Goal: Transaction & Acquisition: Obtain resource

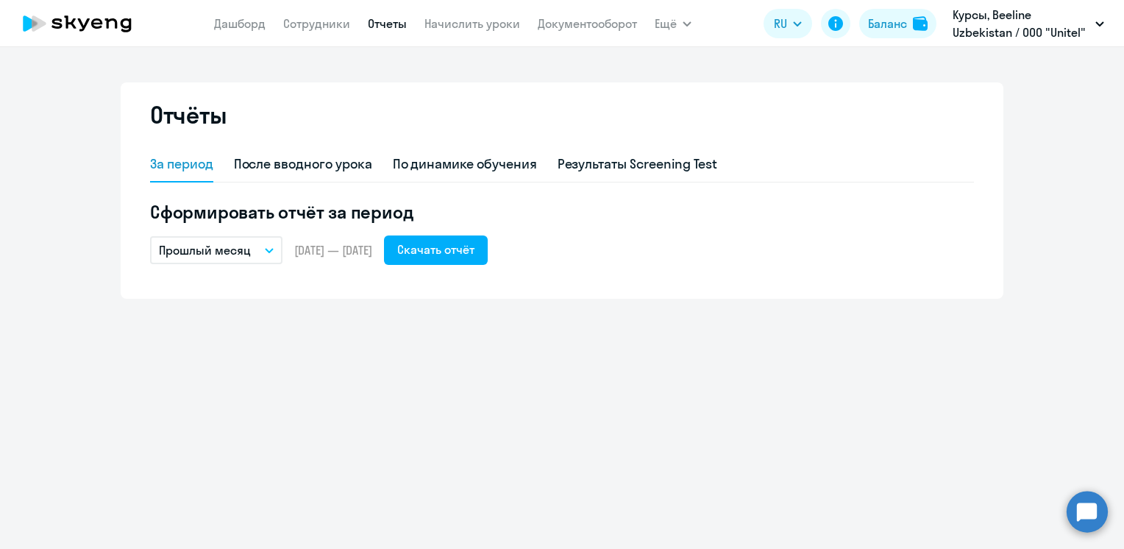
drag, startPoint x: 0, startPoint y: 0, endPoint x: 166, endPoint y: 34, distance: 169.6
click at [222, 22] on link "Дашборд" at bounding box center [239, 23] width 51 height 15
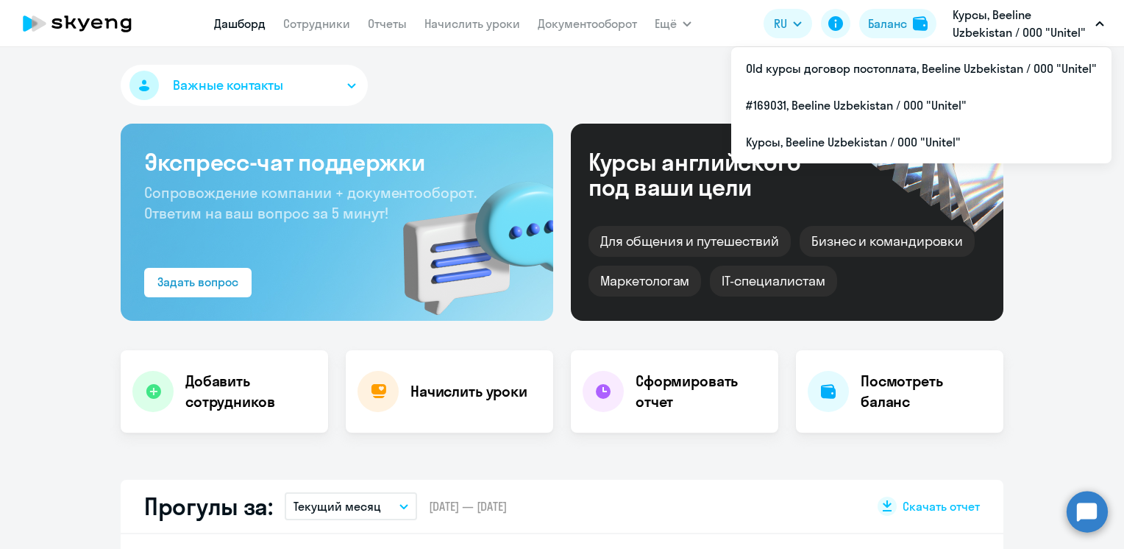
click at [1076, 26] on p "Курсы, Beeline Uzbekistan / ООО "Unitel"" at bounding box center [1021, 23] width 137 height 35
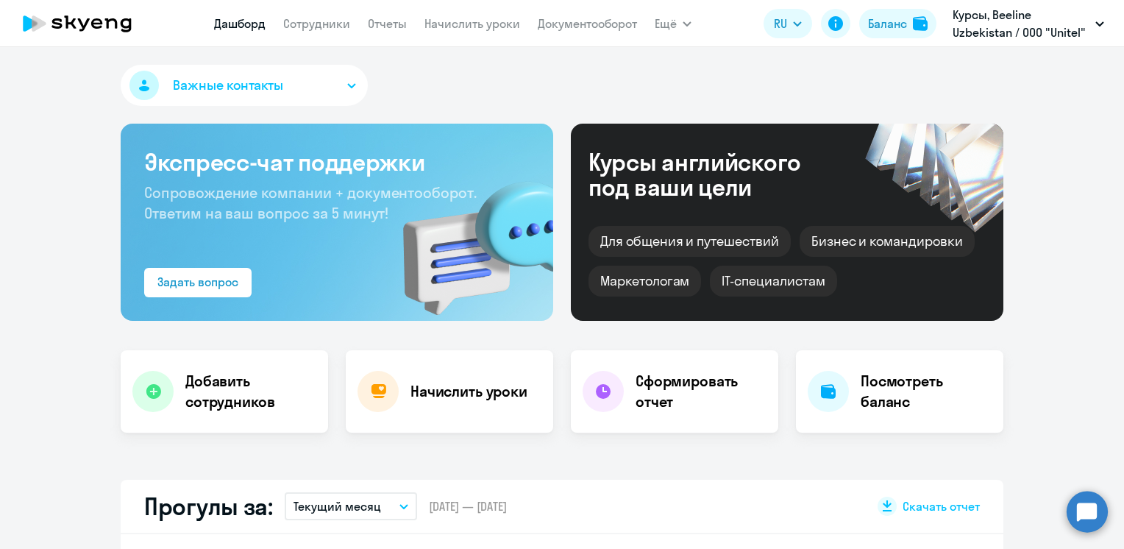
select select "30"
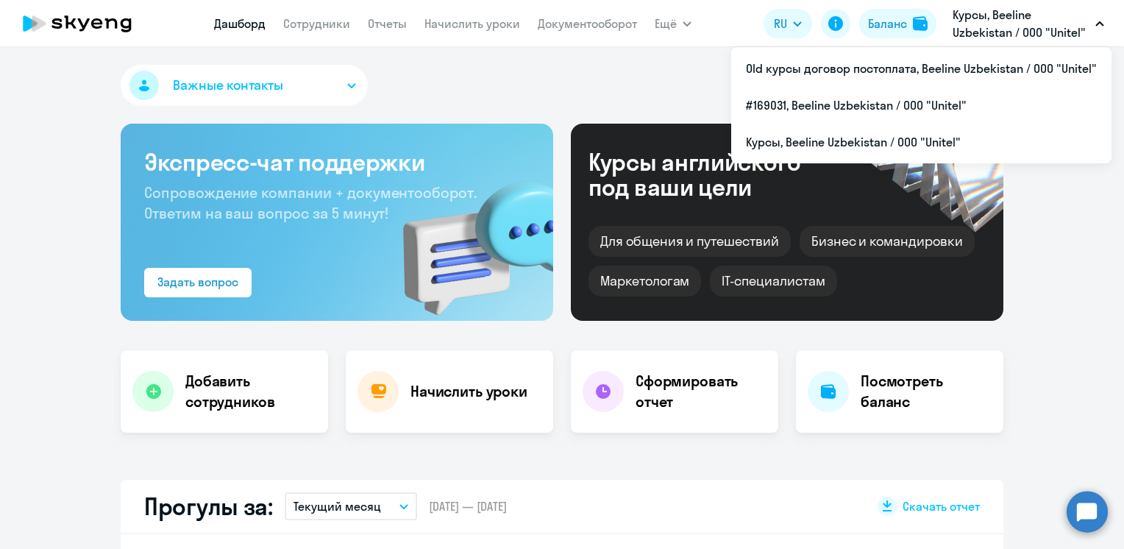
click at [1029, 29] on p "Курсы, Beeline Uzbekistan / ООО "Unitel"" at bounding box center [1021, 23] width 137 height 35
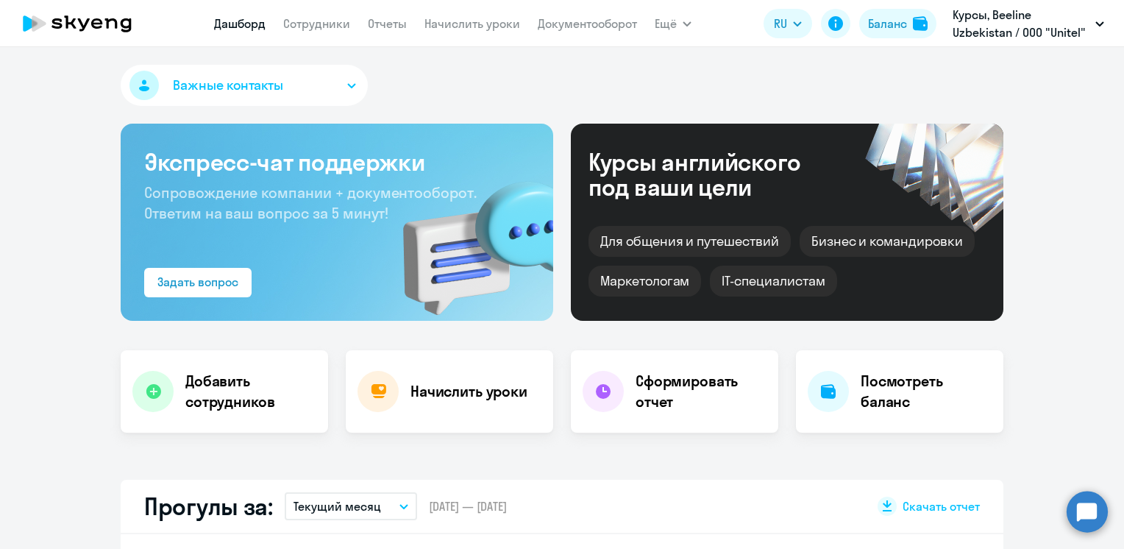
click at [1029, 29] on p "Курсы, Beeline Uzbekistan / ООО "Unitel"" at bounding box center [1021, 23] width 137 height 35
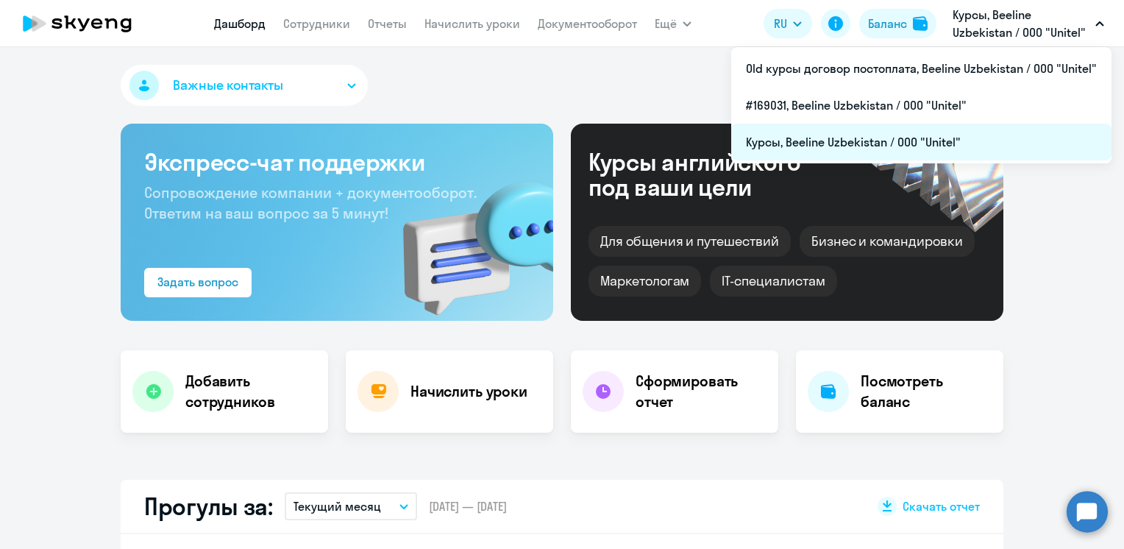
click at [775, 145] on li "Курсы, Beeline Uzbekistan / ООО "Unitel"" at bounding box center [921, 142] width 380 height 37
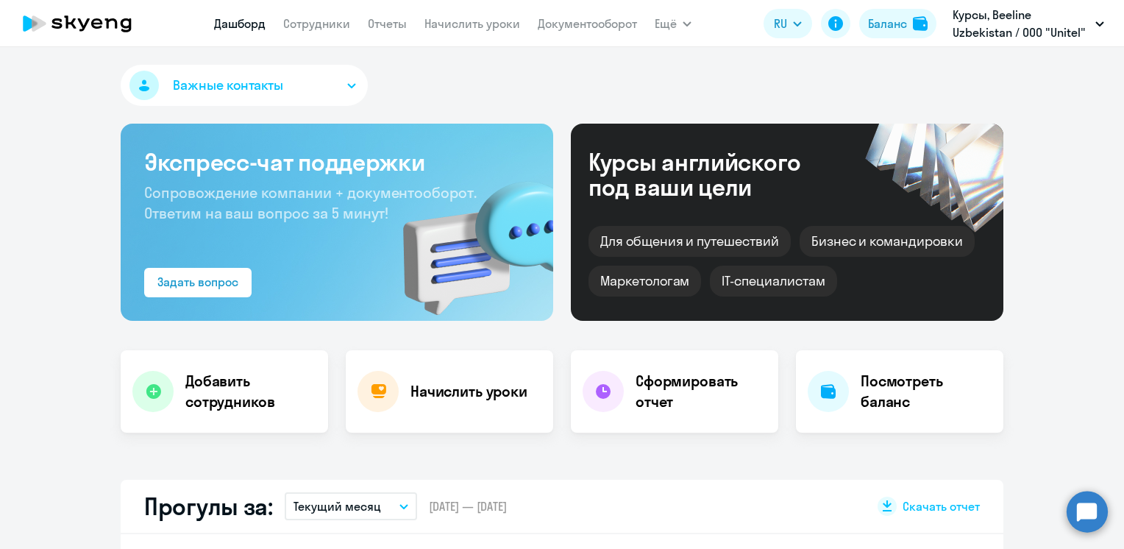
select select "30"
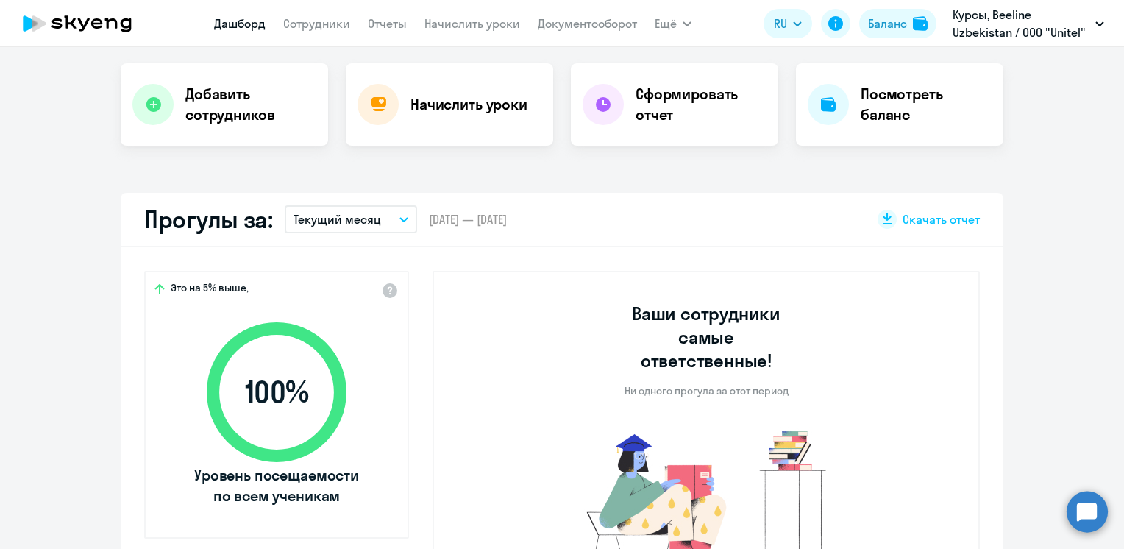
scroll to position [294, 0]
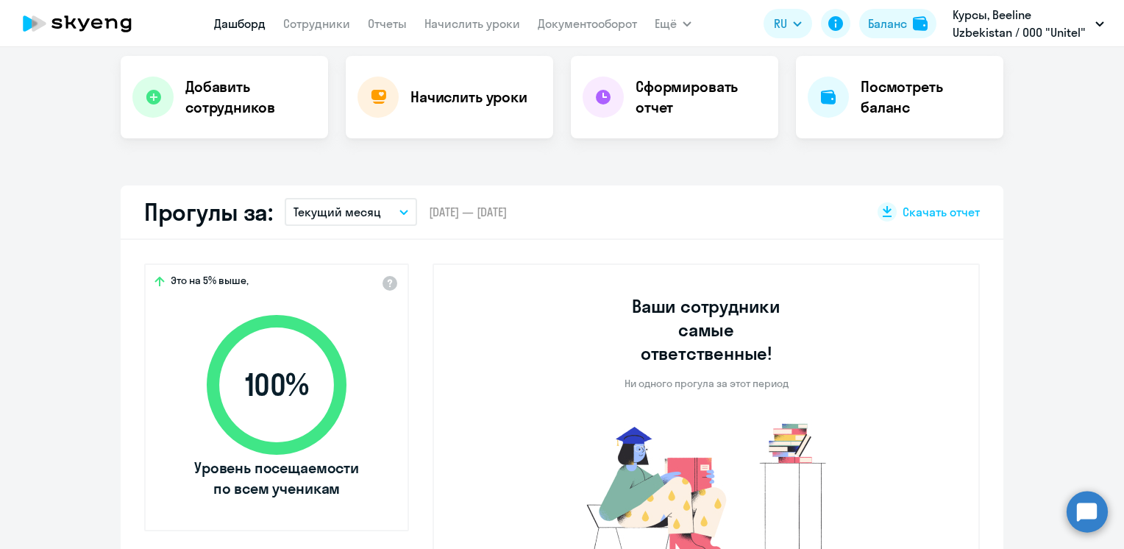
click at [398, 219] on button "Текущий месяц" at bounding box center [351, 212] width 132 height 28
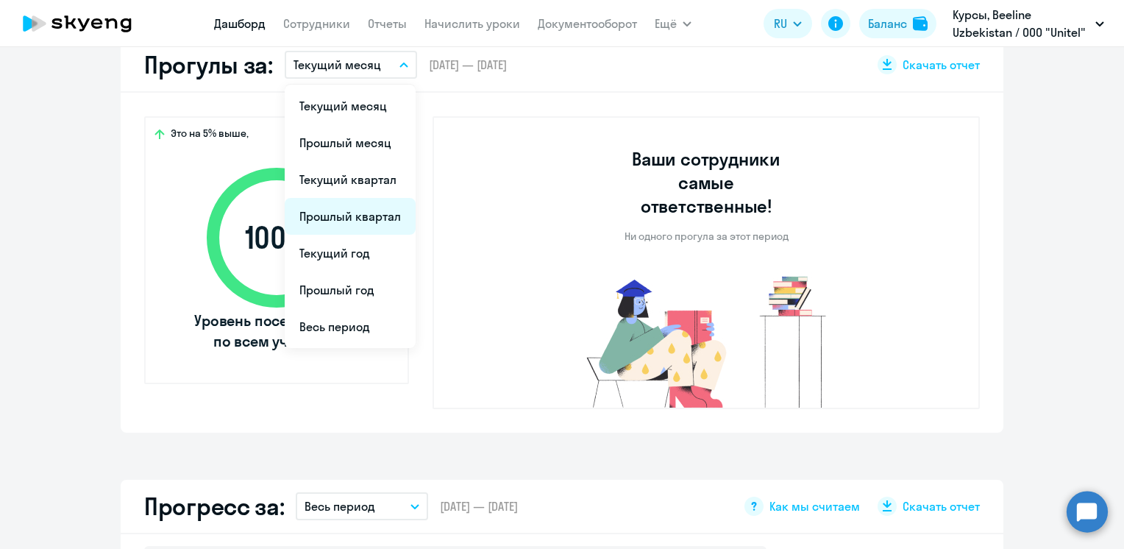
scroll to position [0, 0]
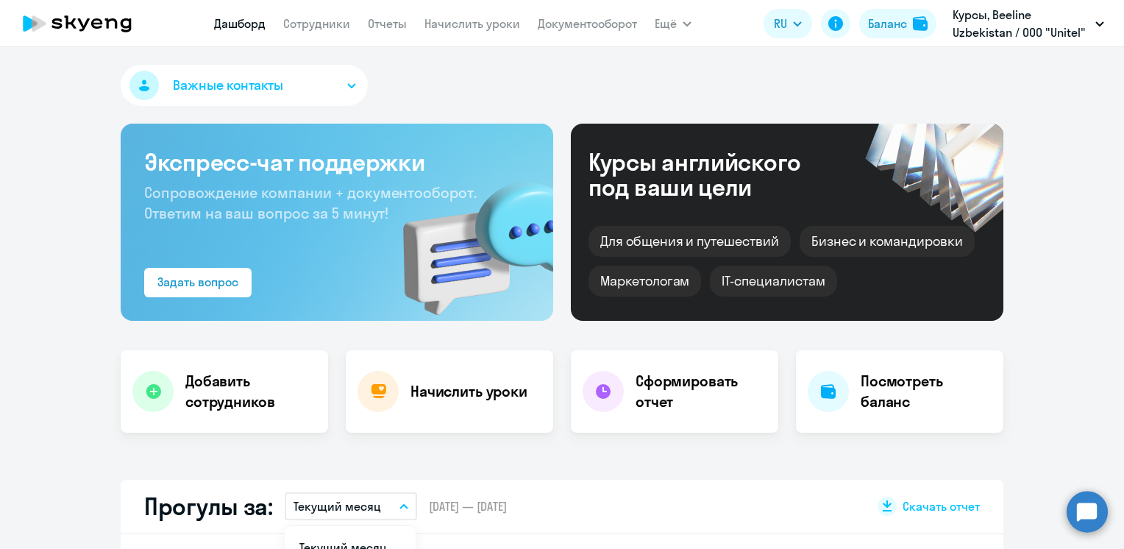
drag, startPoint x: 318, startPoint y: 25, endPoint x: 329, endPoint y: 75, distance: 51.1
click at [318, 25] on link "Сотрудники" at bounding box center [316, 23] width 67 height 15
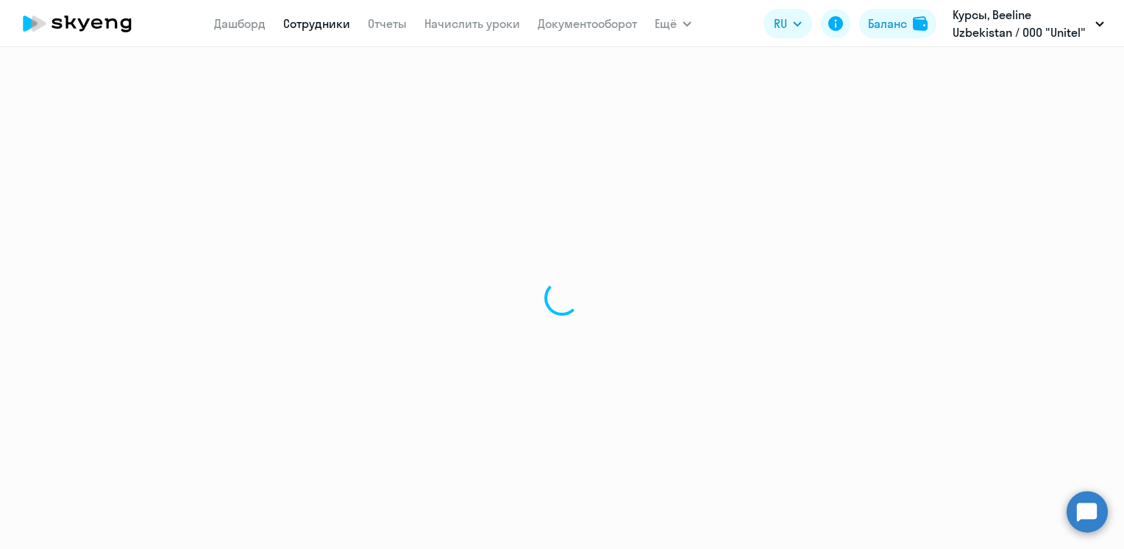
select select "30"
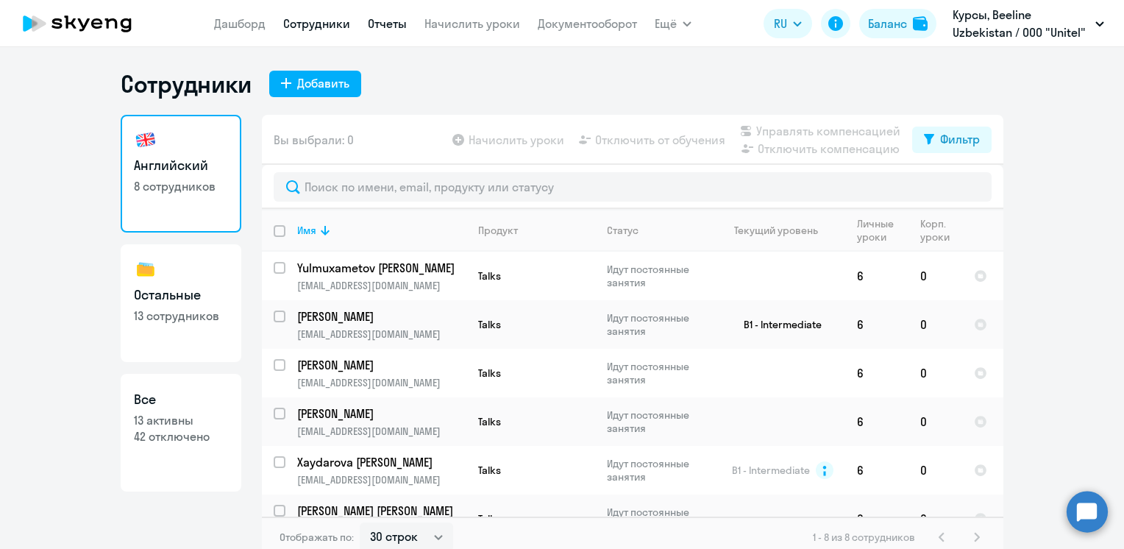
click at [376, 21] on link "Отчеты" at bounding box center [387, 23] width 39 height 15
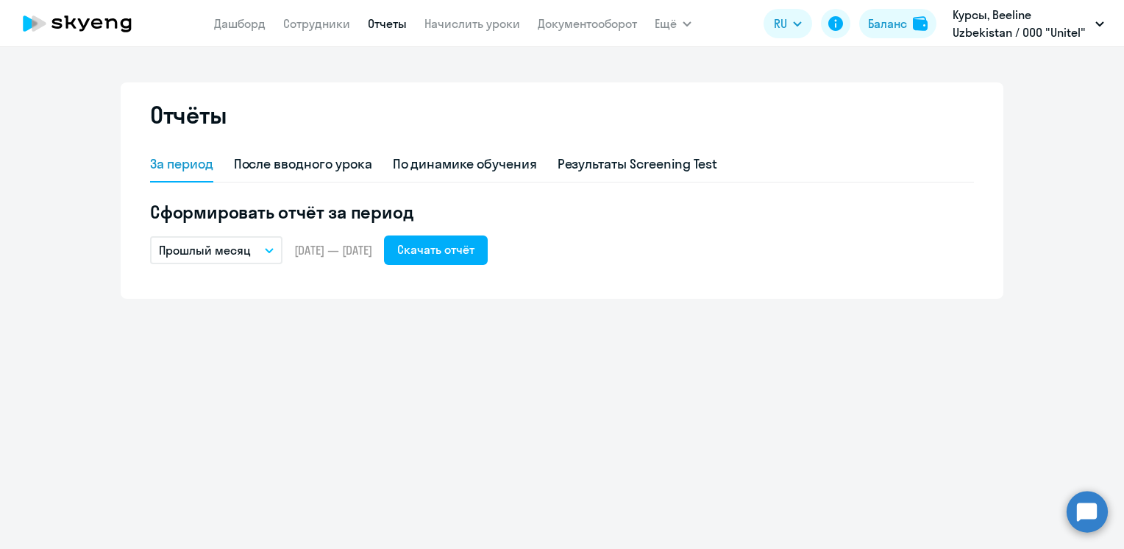
click at [274, 243] on button "Прошлый месяц" at bounding box center [216, 250] width 132 height 28
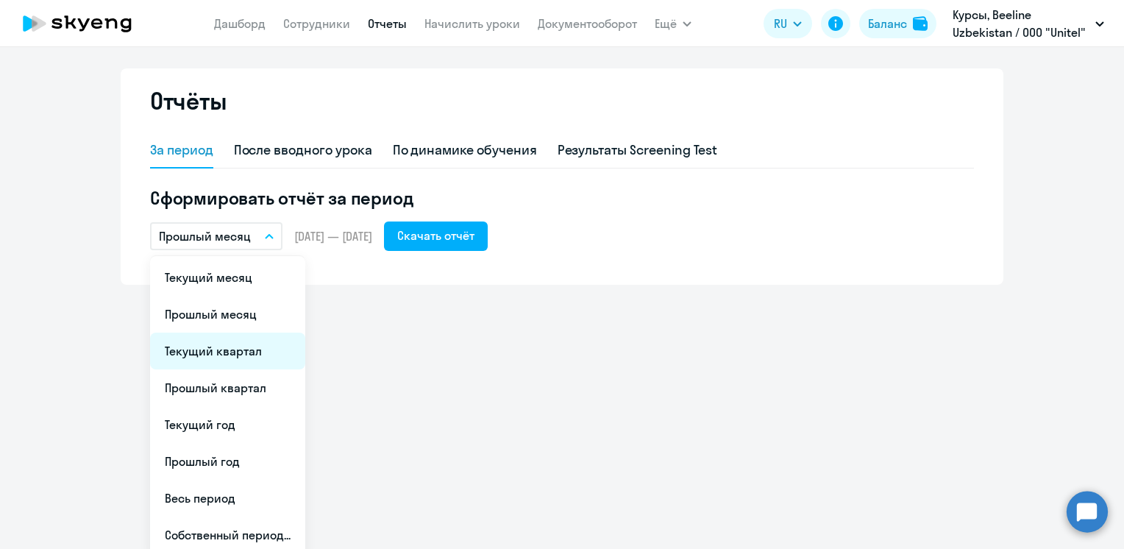
scroll to position [21, 0]
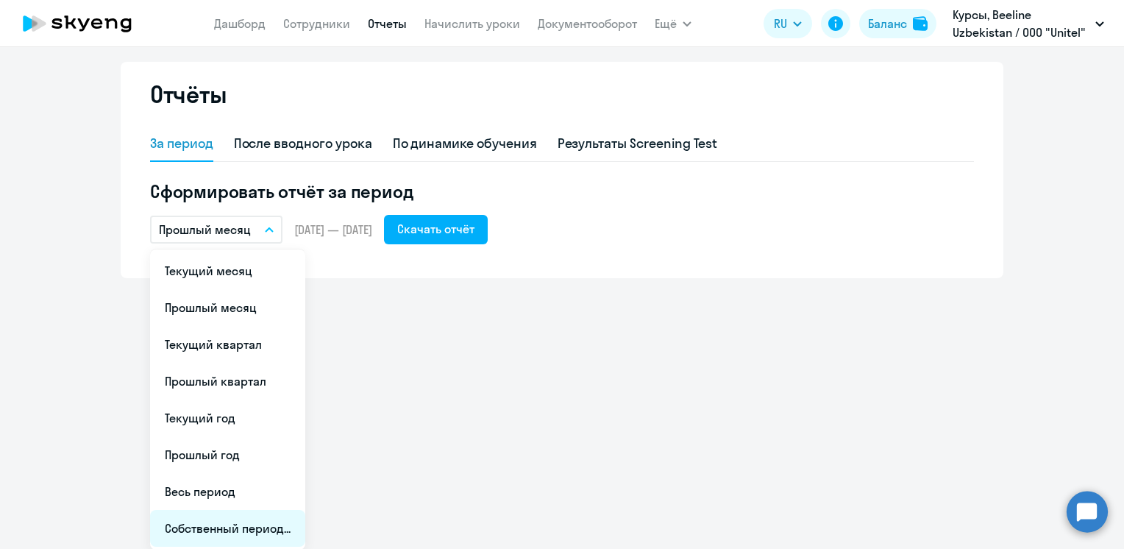
click at [206, 530] on li "Собственный период..." at bounding box center [227, 528] width 155 height 37
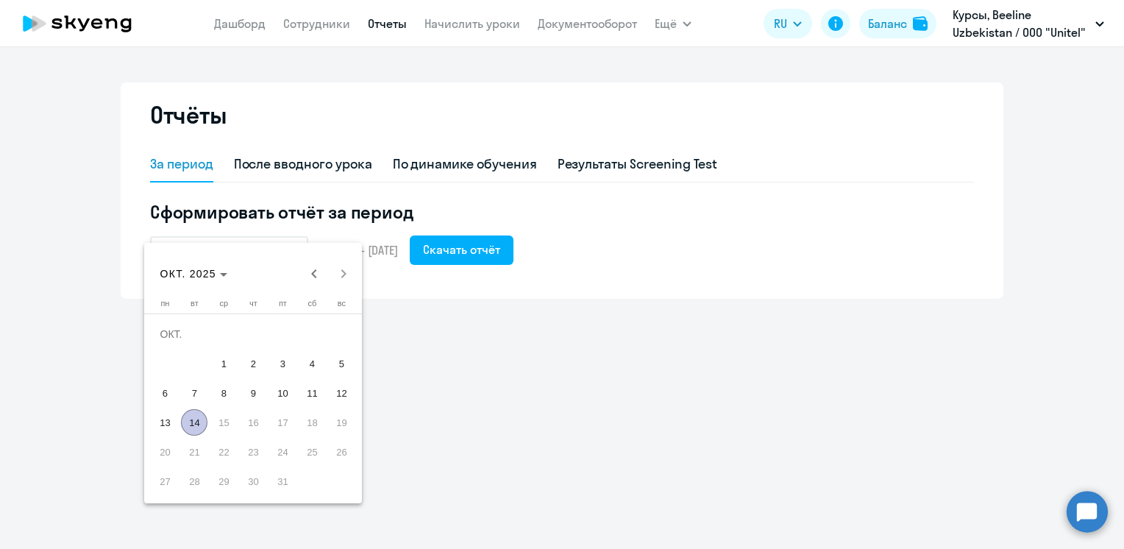
scroll to position [0, 0]
click at [311, 266] on span "Previous month" at bounding box center [313, 273] width 29 height 29
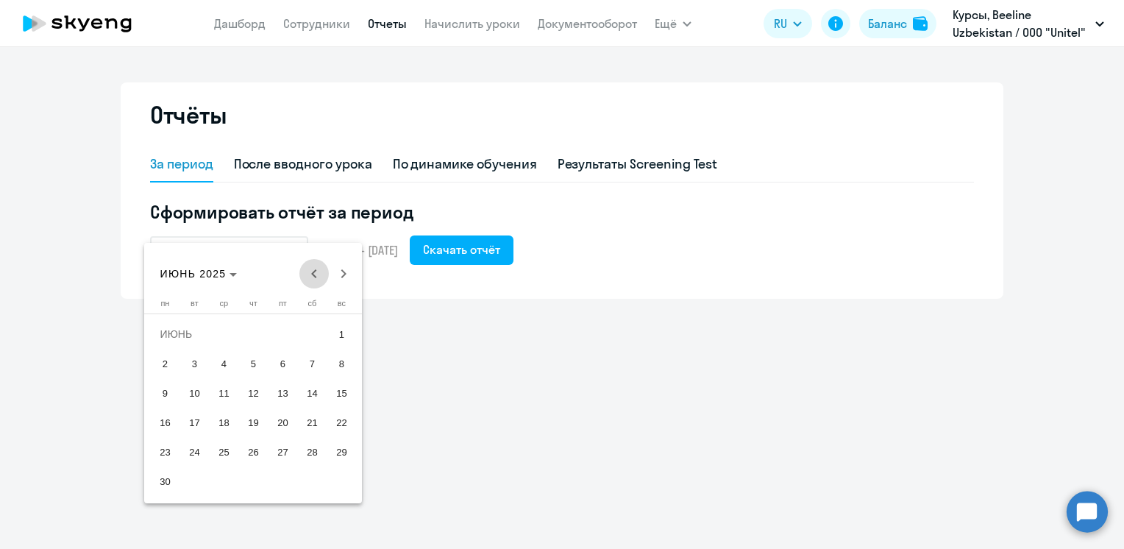
click at [311, 266] on span "Previous month" at bounding box center [313, 273] width 29 height 29
click at [341, 332] on span "2" at bounding box center [341, 334] width 26 height 26
click at [465, 307] on div at bounding box center [562, 274] width 1124 height 549
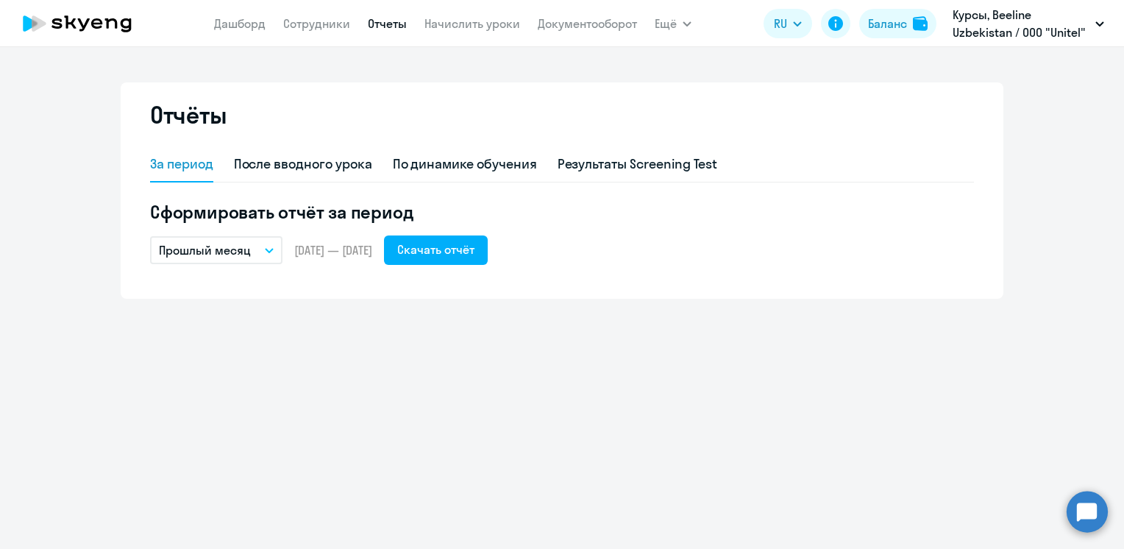
click at [266, 250] on icon "button" at bounding box center [269, 250] width 9 height 5
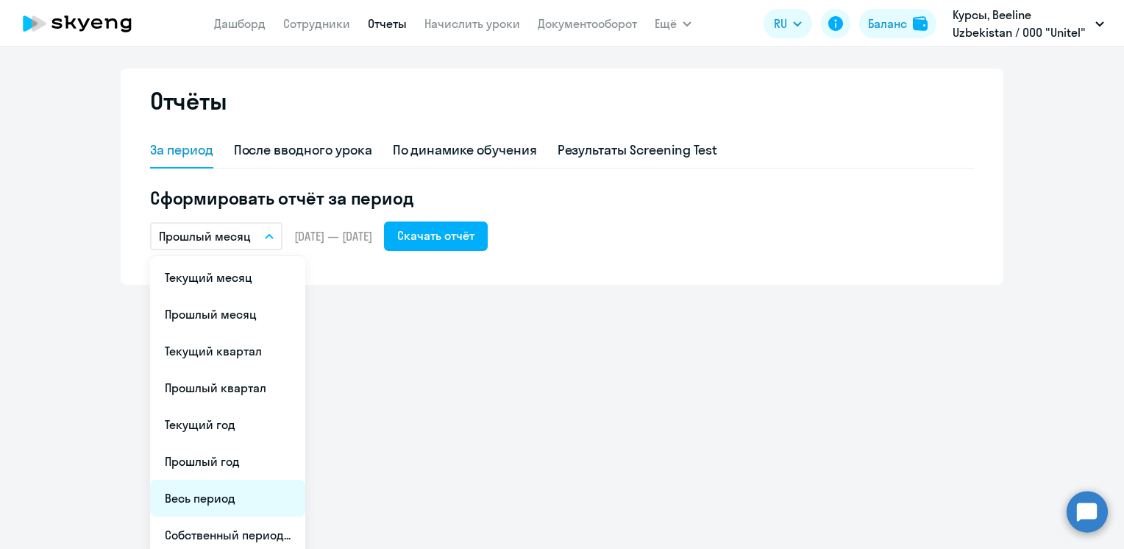
scroll to position [21, 0]
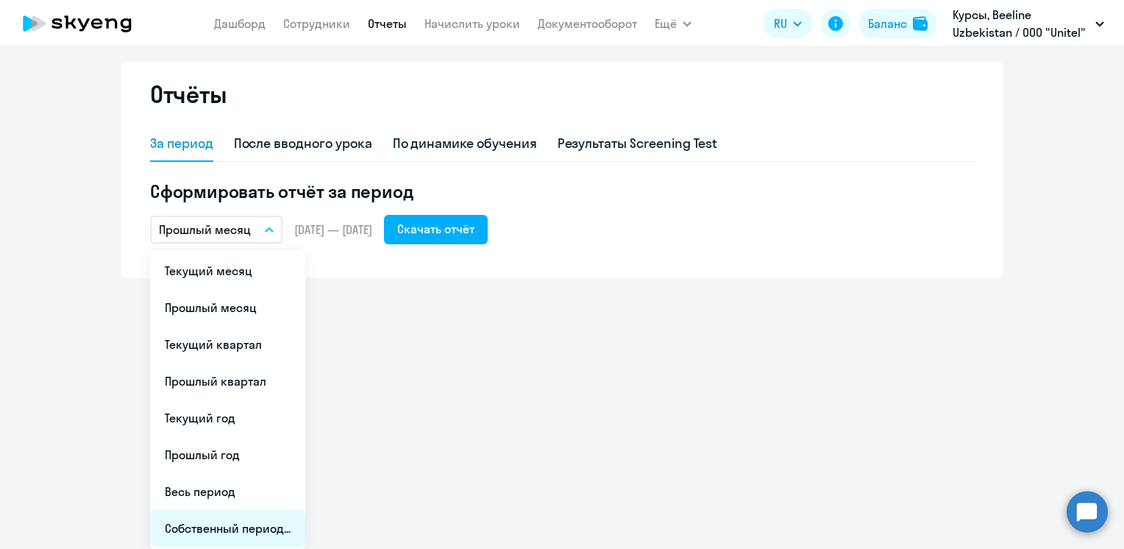
click at [227, 528] on li "Собственный период..." at bounding box center [227, 528] width 155 height 37
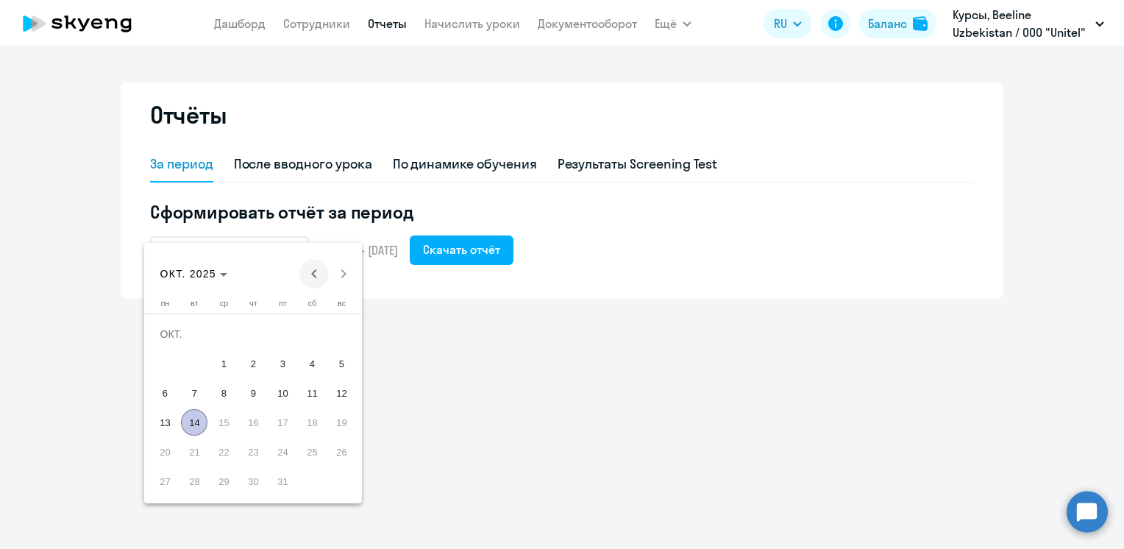
click at [302, 267] on span "Previous month" at bounding box center [313, 273] width 29 height 29
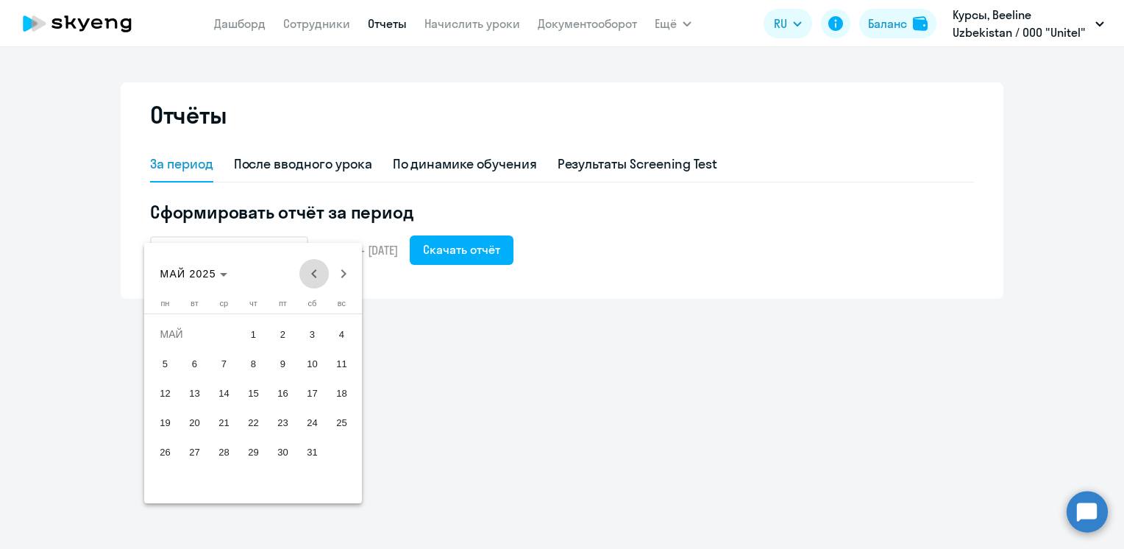
click at [302, 267] on span "Previous month" at bounding box center [313, 273] width 29 height 29
click at [302, 267] on div "[DATE] [DATE]" at bounding box center [254, 273] width 210 height 29
drag, startPoint x: 302, startPoint y: 267, endPoint x: 336, endPoint y: 340, distance: 80.6
click at [336, 340] on span "2" at bounding box center [341, 334] width 26 height 26
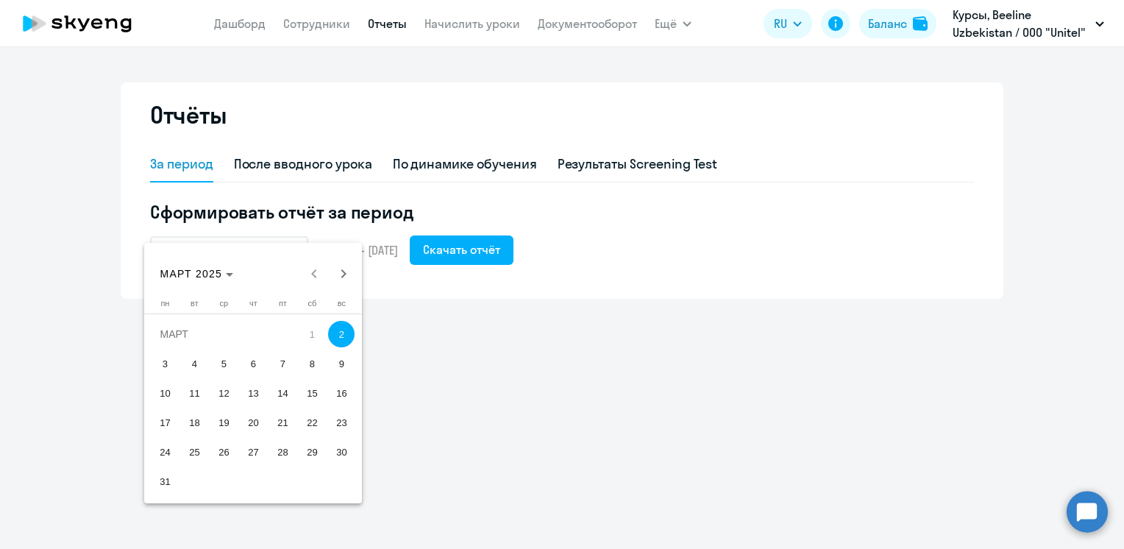
click at [337, 340] on span "2" at bounding box center [341, 334] width 26 height 26
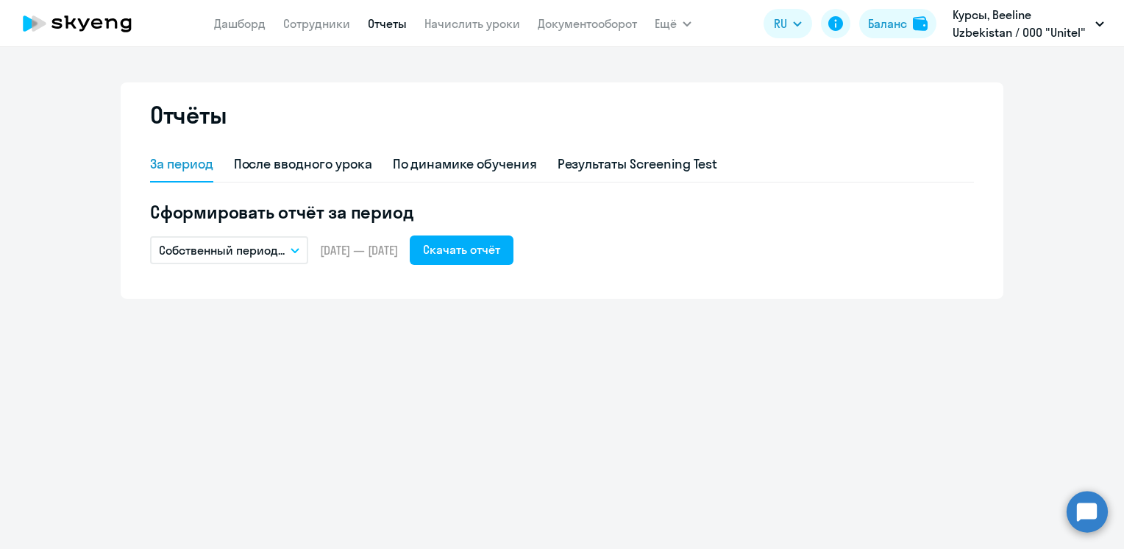
click at [293, 248] on icon "button" at bounding box center [295, 250] width 9 height 5
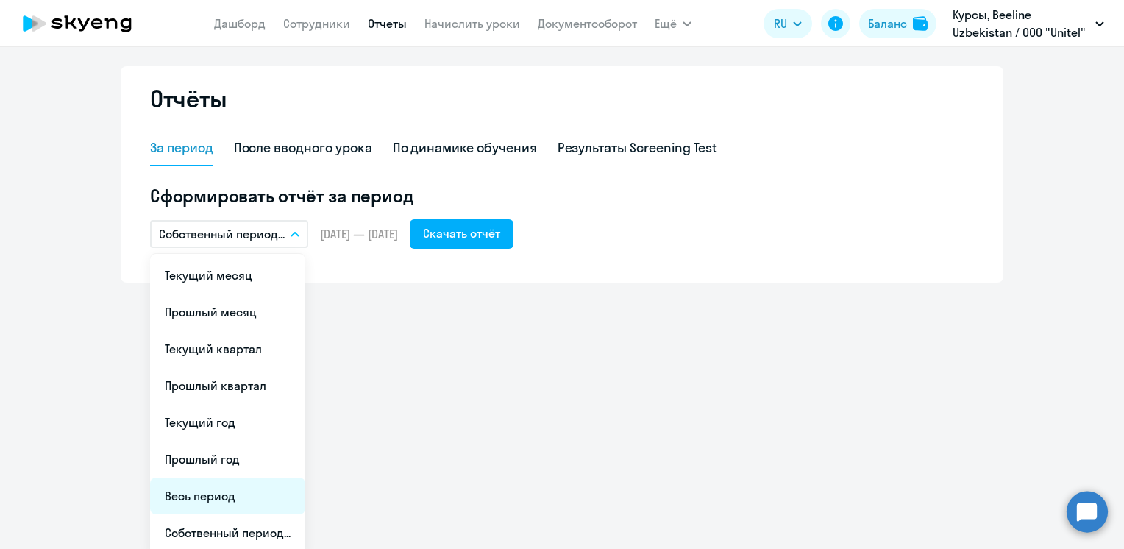
scroll to position [21, 0]
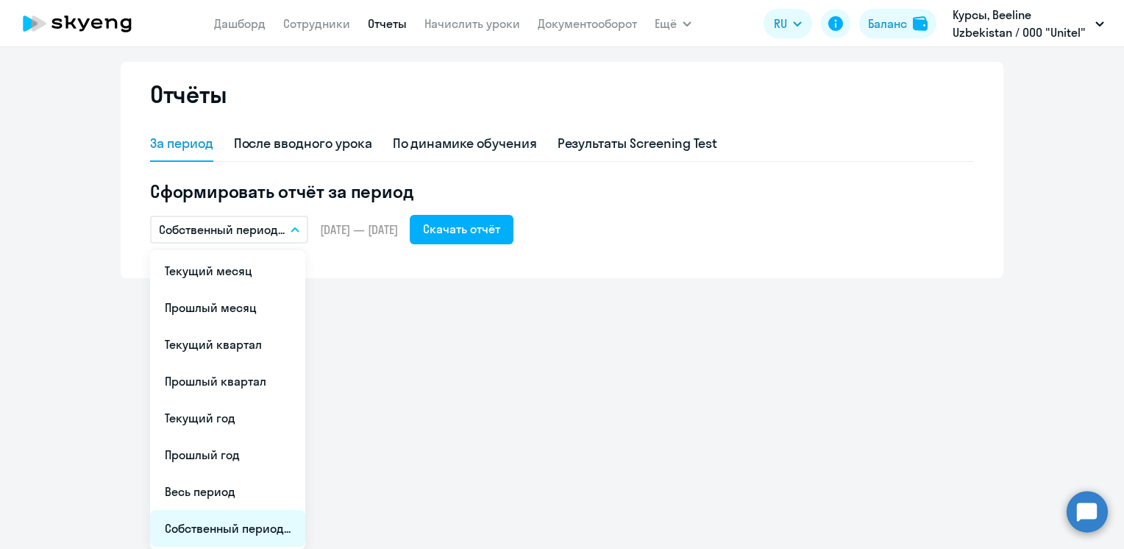
click at [204, 525] on li "Собственный период..." at bounding box center [227, 528] width 155 height 37
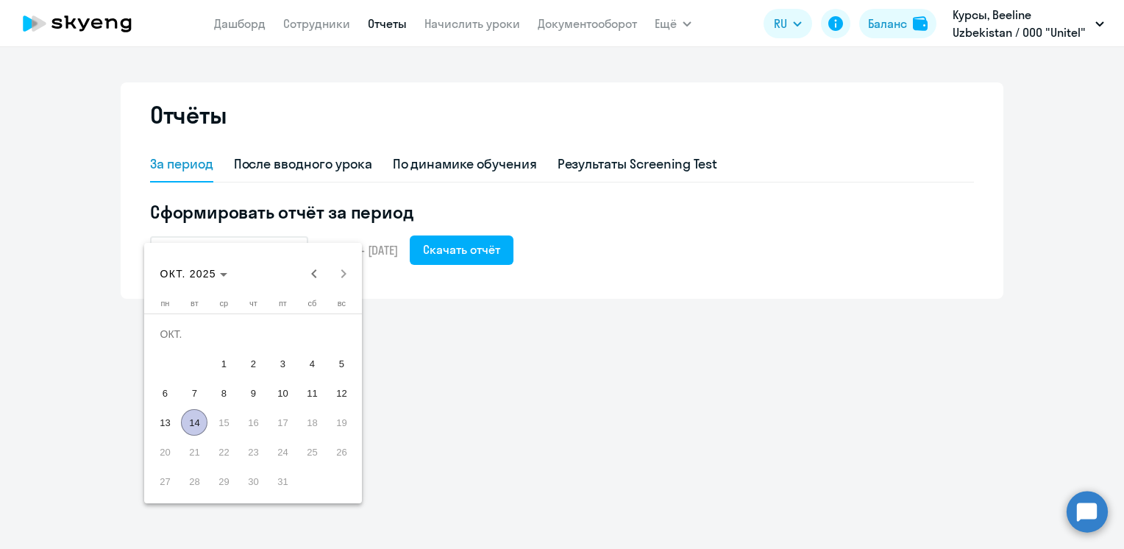
scroll to position [0, 0]
click at [312, 274] on span "Previous month" at bounding box center [313, 273] width 29 height 29
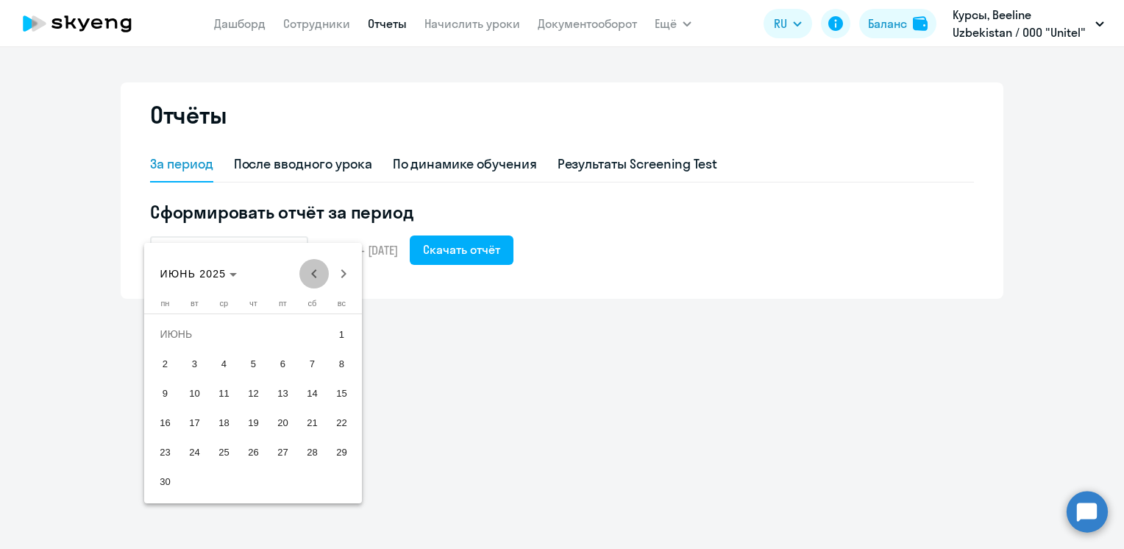
click at [312, 274] on span "Previous month" at bounding box center [313, 273] width 29 height 29
click at [312, 274] on div "[DATE] [DATE]" at bounding box center [254, 273] width 210 height 29
drag, startPoint x: 312, startPoint y: 274, endPoint x: 345, endPoint y: 330, distance: 65.0
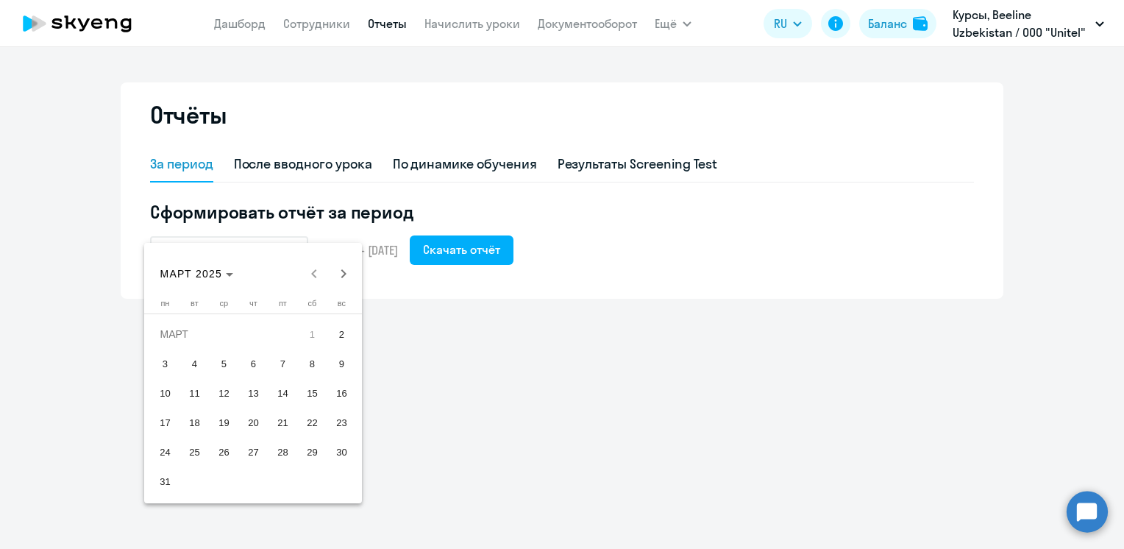
click at [345, 330] on span "2" at bounding box center [341, 334] width 26 height 26
click at [344, 277] on span "Next month" at bounding box center [343, 273] width 29 height 29
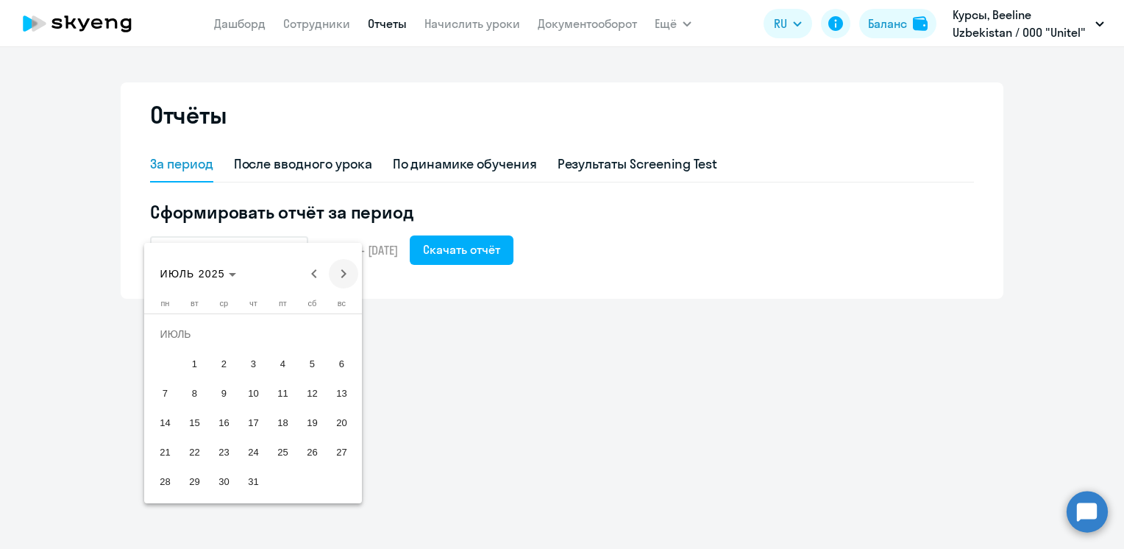
click at [344, 277] on span "Next month" at bounding box center [343, 273] width 29 height 29
click at [313, 277] on span "Previous month" at bounding box center [313, 273] width 29 height 29
click at [346, 366] on span "7" at bounding box center [341, 363] width 26 height 26
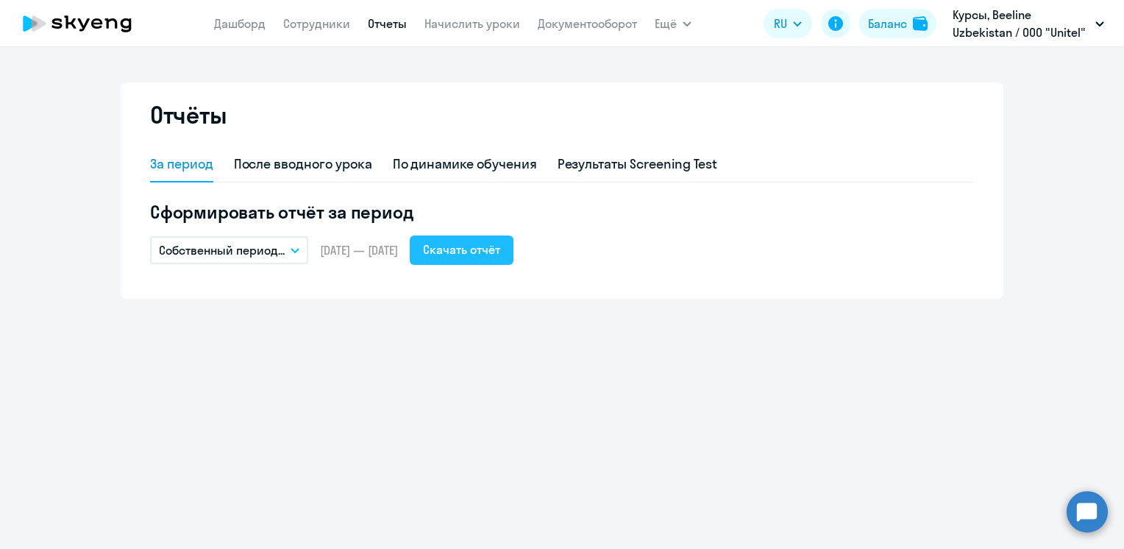
click at [500, 254] on div "Скачать отчёт" at bounding box center [461, 250] width 77 height 18
click at [296, 250] on icon "button" at bounding box center [295, 250] width 9 height 5
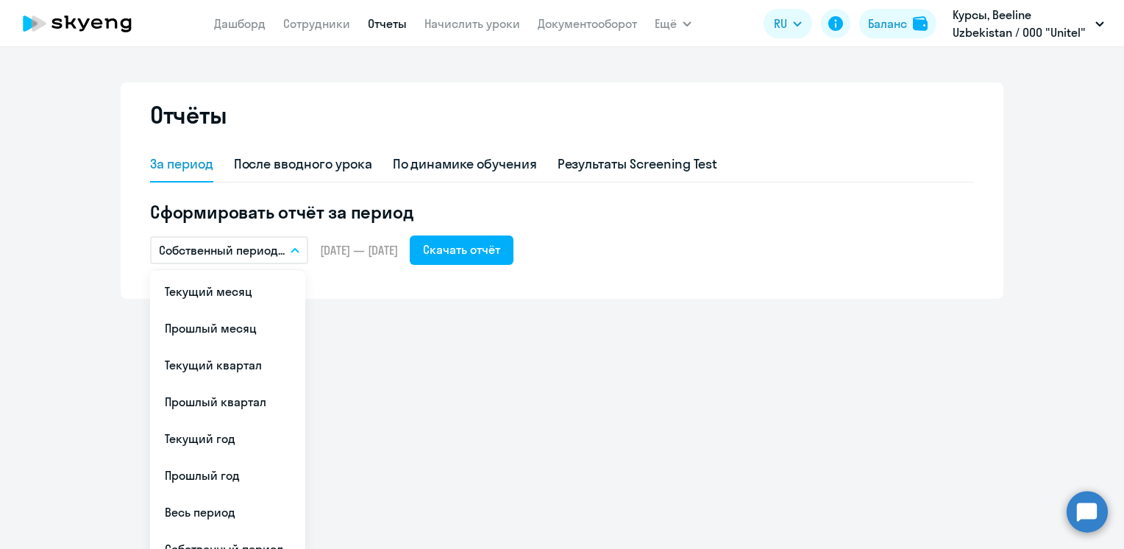
click at [1053, 163] on ng-component "Отчёты За период После вводного урока По динамике обучения Результаты Screening…" at bounding box center [562, 190] width 1124 height 216
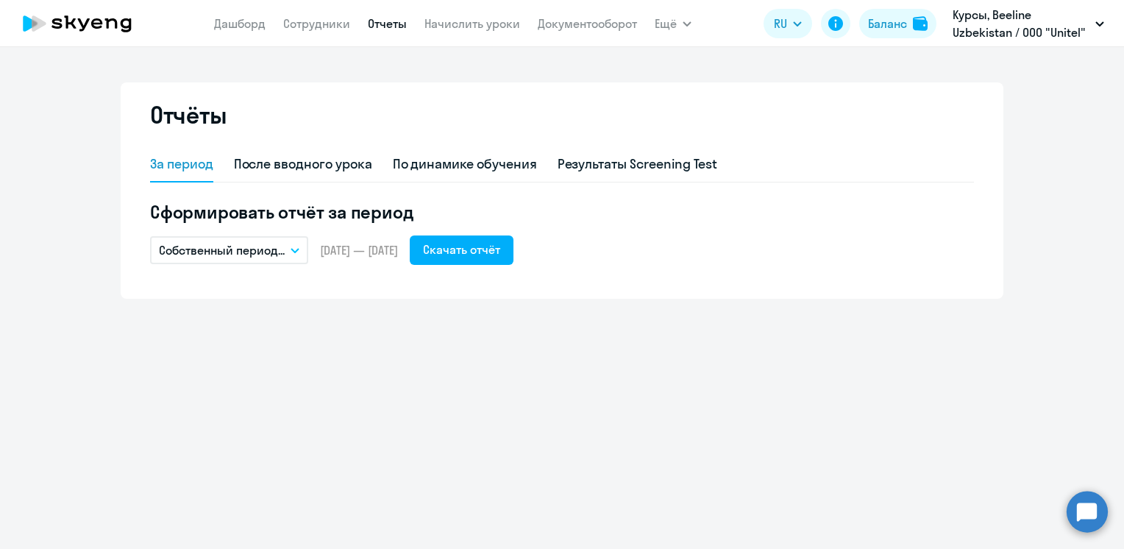
click at [1056, 31] on p "Курсы, Beeline Uzbekistan / ООО "Unitel"" at bounding box center [1021, 23] width 137 height 35
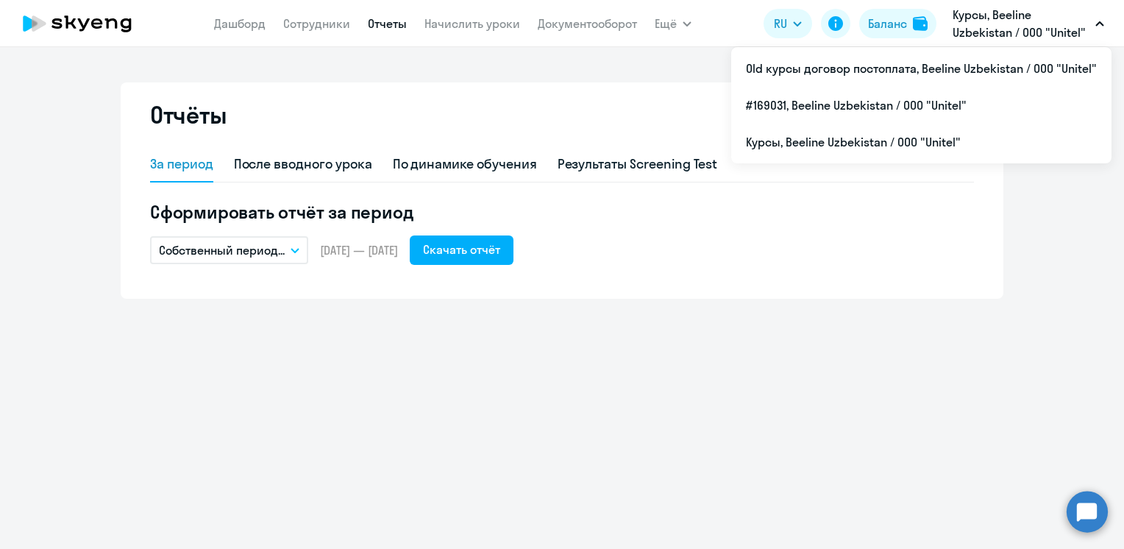
click at [1015, 35] on p "Курсы, Beeline Uzbekistan / ООО "Unitel"" at bounding box center [1021, 23] width 137 height 35
click at [993, 31] on p "Курсы, Beeline Uzbekistan / ООО "Unitel"" at bounding box center [1021, 23] width 137 height 35
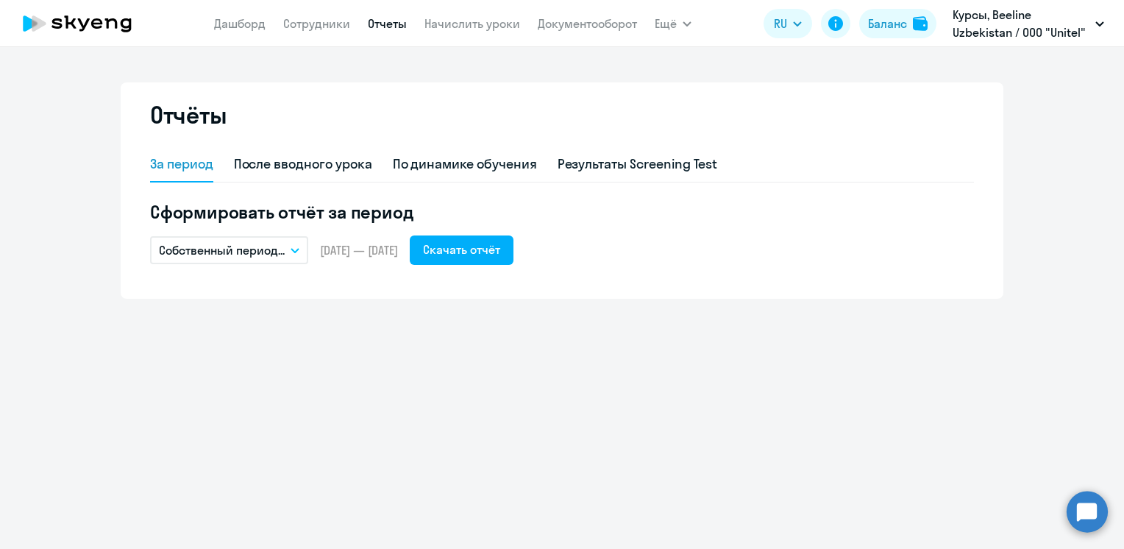
click at [993, 31] on p "Курсы, Beeline Uzbekistan / ООО "Unitel"" at bounding box center [1021, 23] width 137 height 35
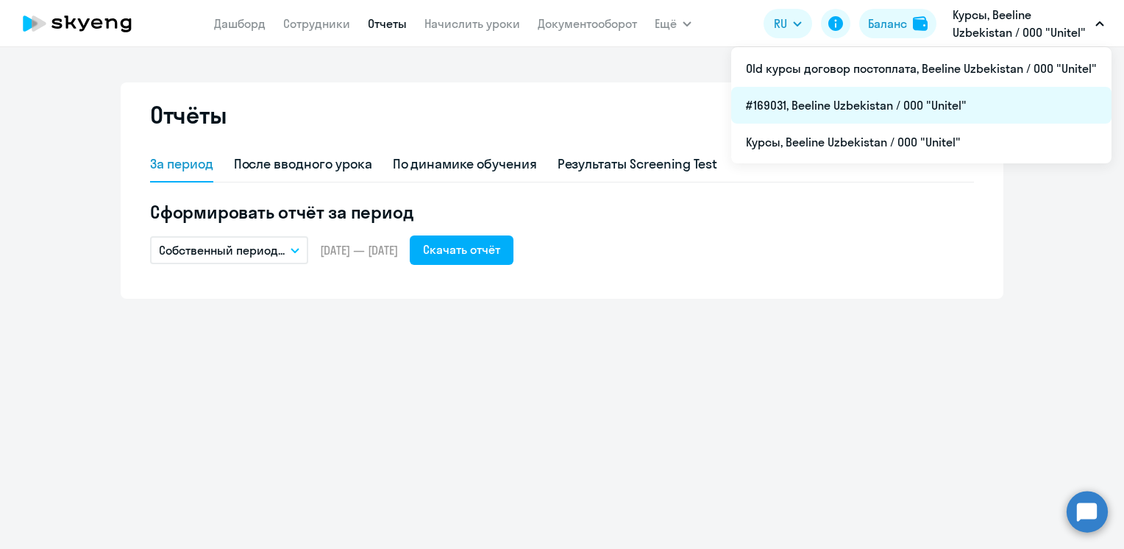
click at [786, 110] on li "#169031, Beeline Uzbekistan / ООО "Unitel"" at bounding box center [921, 105] width 380 height 37
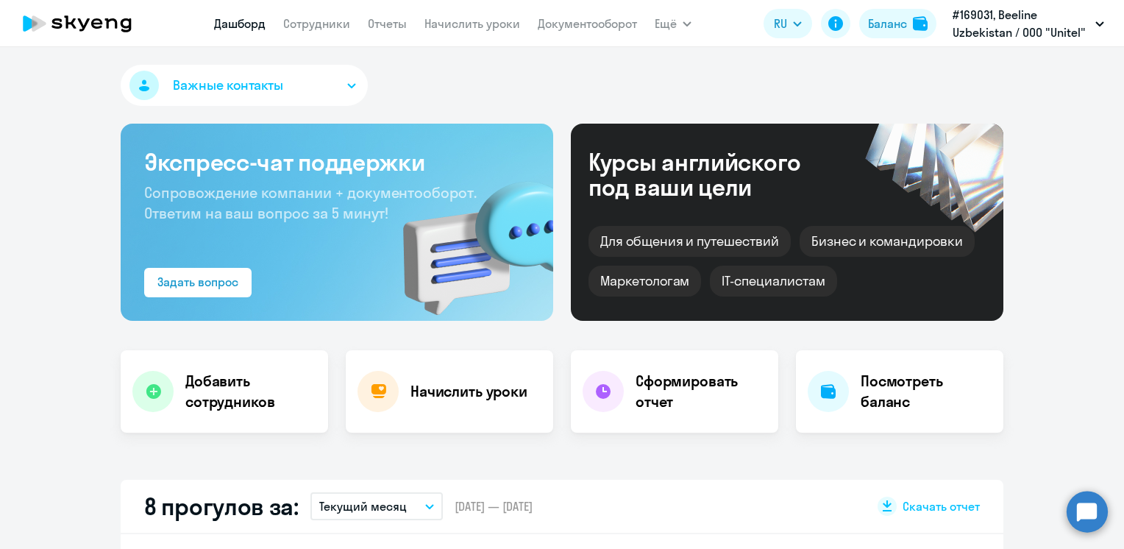
select select "30"
drag, startPoint x: 388, startPoint y: 27, endPoint x: 382, endPoint y: 48, distance: 21.2
click at [388, 27] on link "Отчеты" at bounding box center [387, 23] width 39 height 15
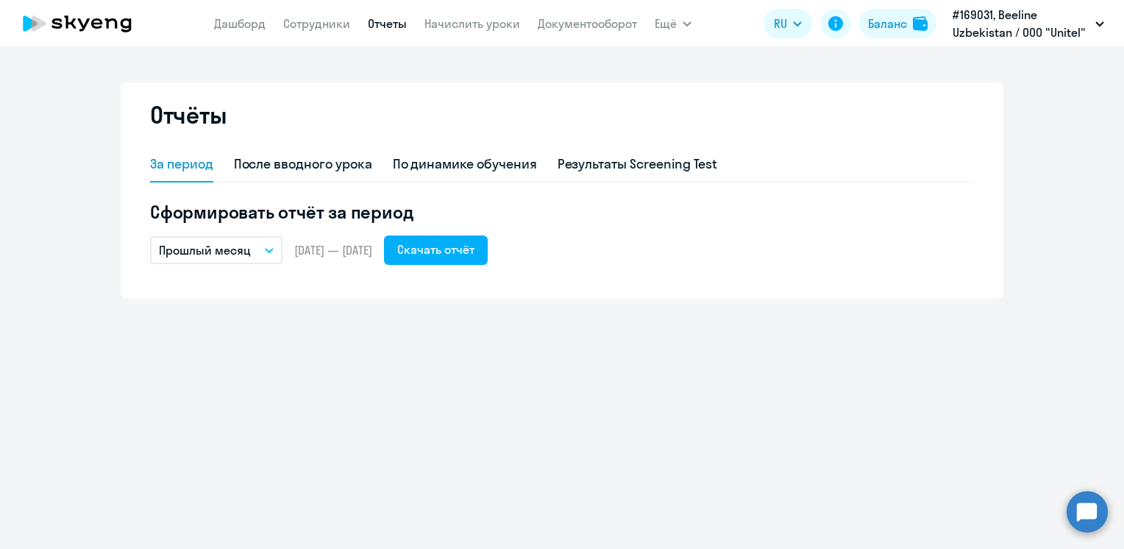
click at [265, 254] on button "Прошлый месяц" at bounding box center [216, 250] width 132 height 28
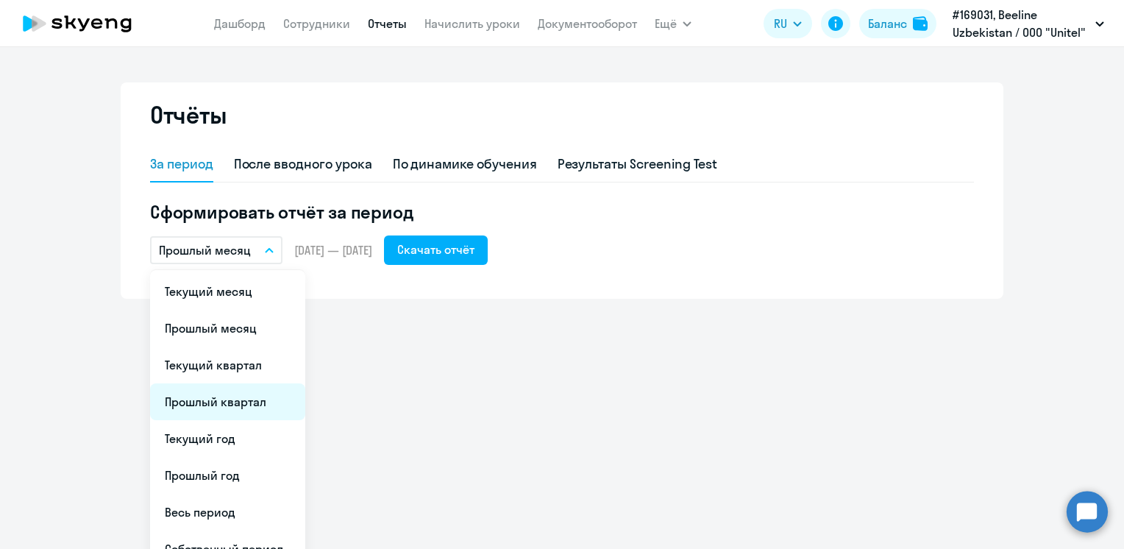
scroll to position [21, 0]
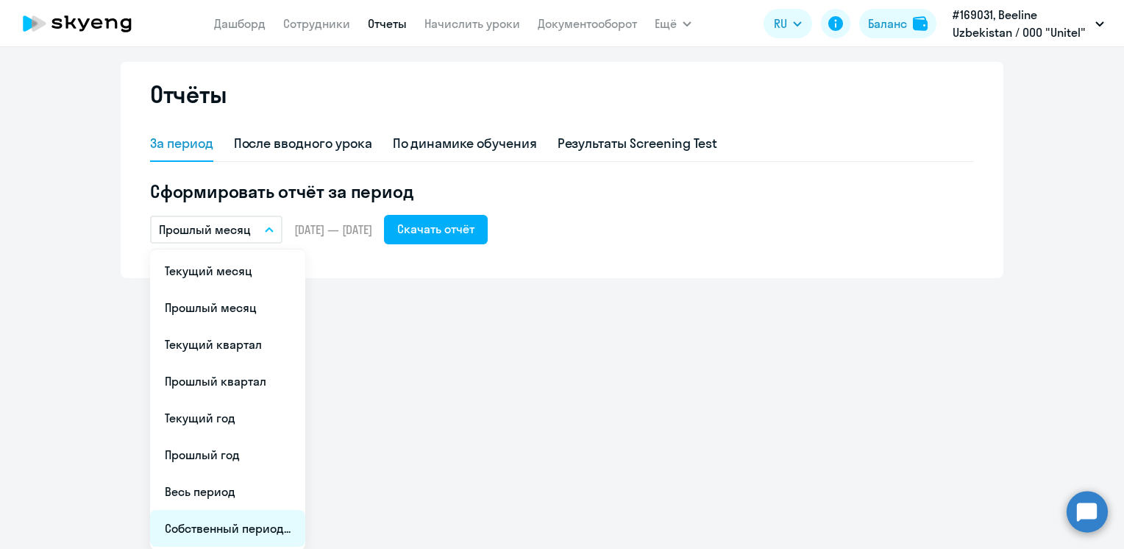
click at [232, 530] on li "Собственный период..." at bounding box center [227, 528] width 155 height 37
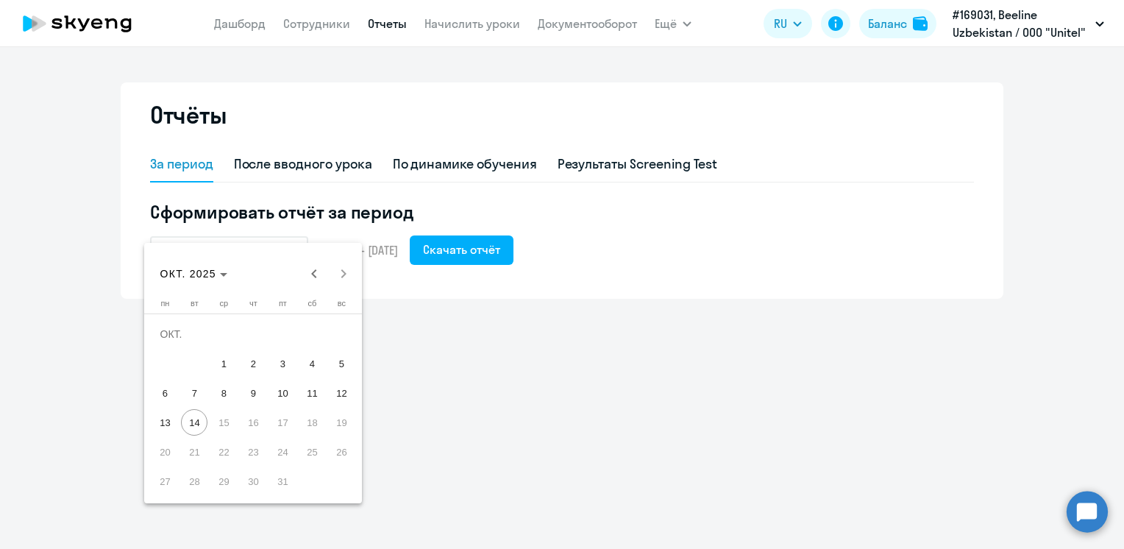
click at [537, 355] on div at bounding box center [562, 274] width 1124 height 549
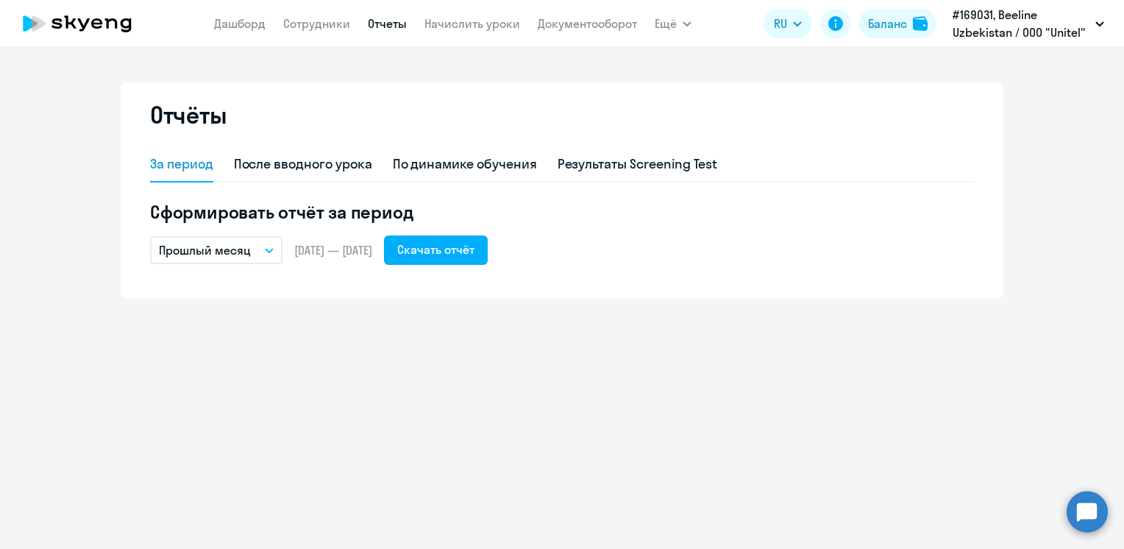
click at [736, 413] on div "Отчёты За период После вводного урока По динамике обучения Результаты Screening…" at bounding box center [562, 298] width 1124 height 502
click at [270, 246] on button "Прошлый месяц" at bounding box center [216, 250] width 132 height 28
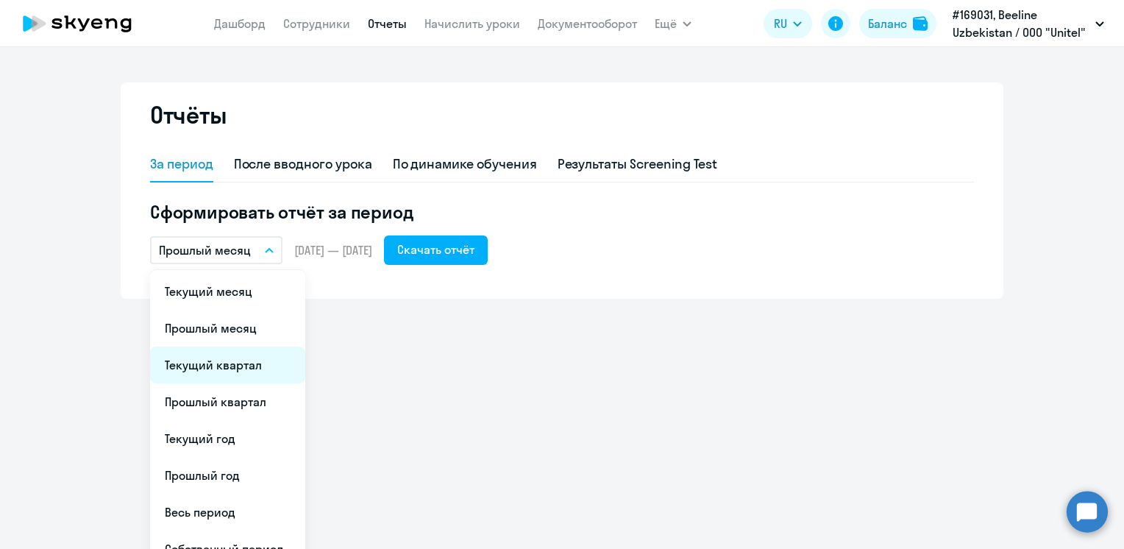
scroll to position [21, 0]
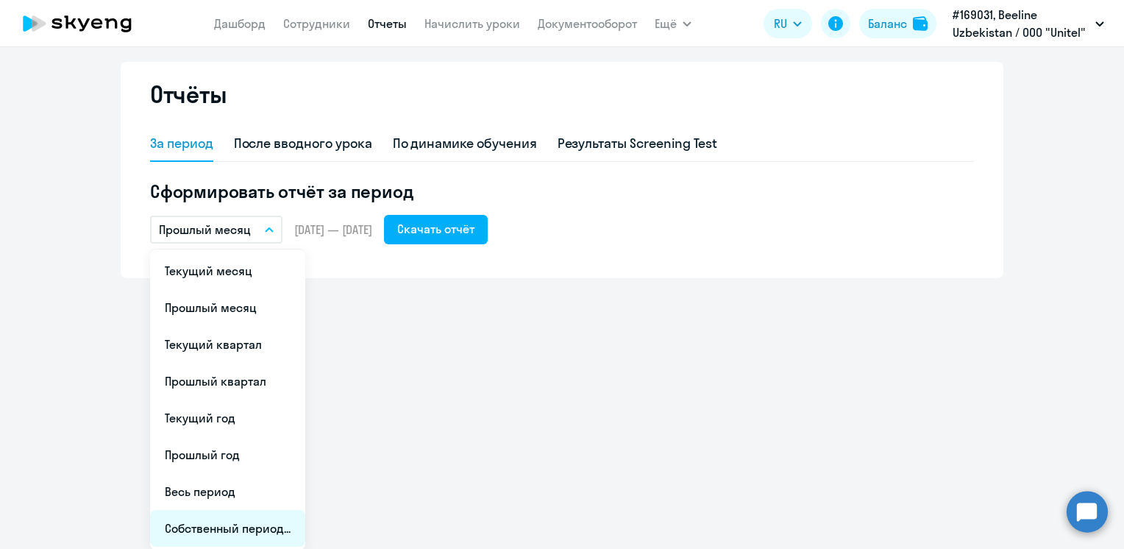
click at [225, 528] on li "Собственный период..." at bounding box center [227, 528] width 155 height 37
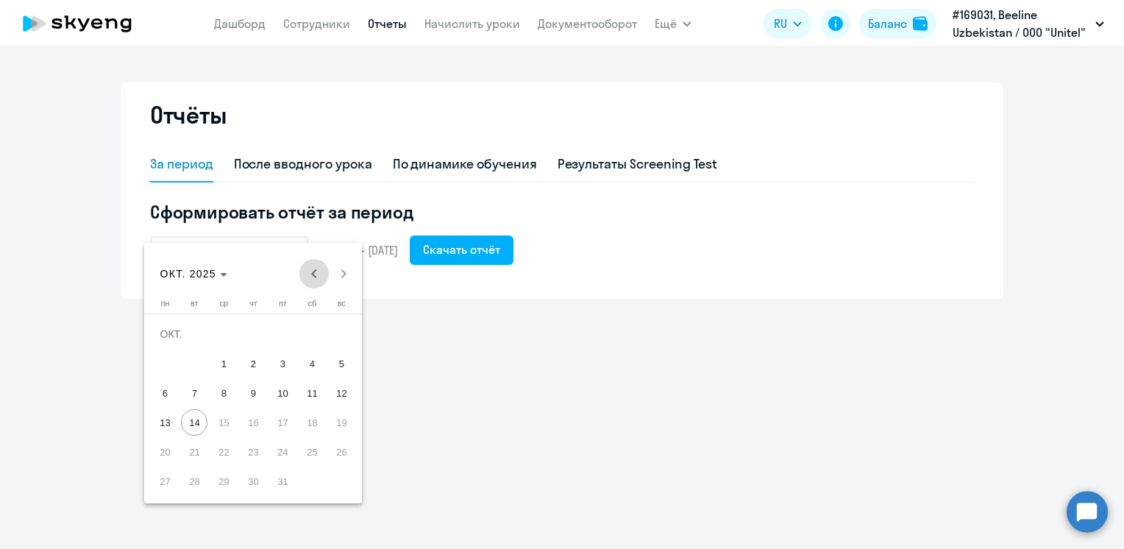
click at [316, 278] on span "Previous month" at bounding box center [313, 273] width 29 height 29
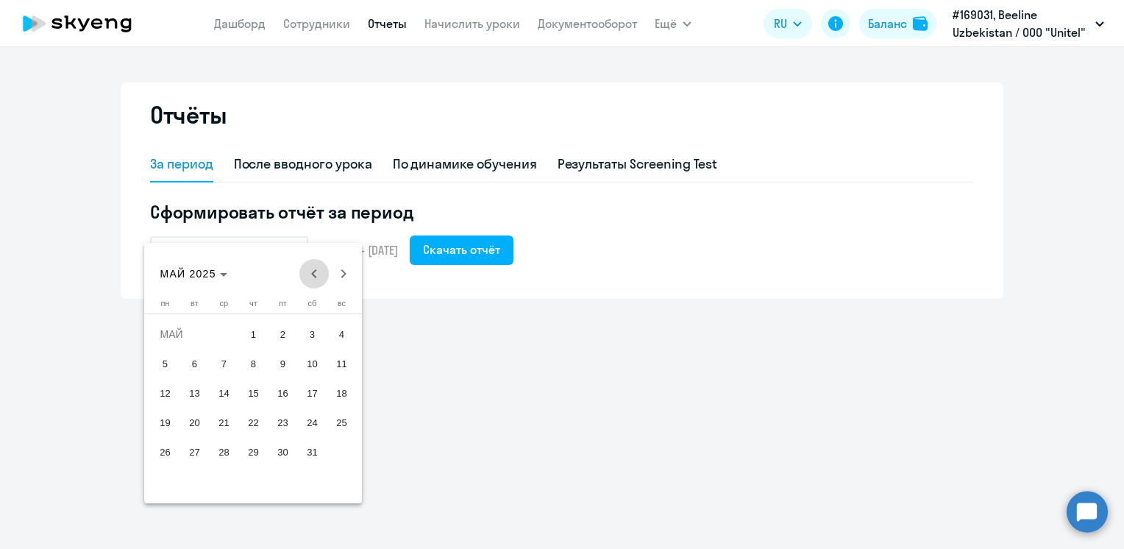
click at [316, 278] on span "Previous month" at bounding box center [313, 273] width 29 height 29
click at [227, 364] on span "1" at bounding box center [223, 363] width 26 height 26
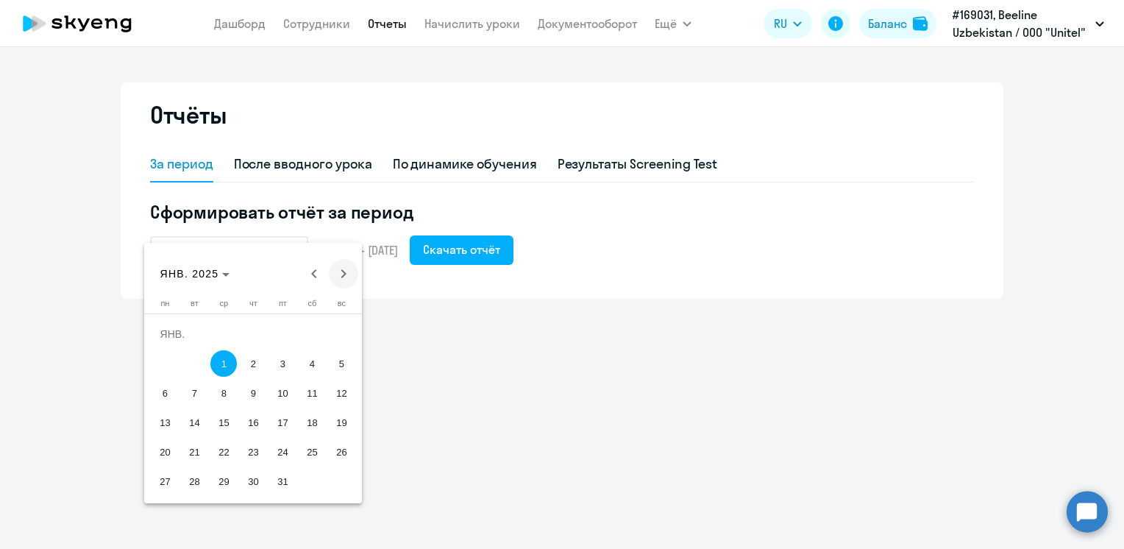
click at [343, 272] on span "Next month" at bounding box center [343, 273] width 29 height 29
click at [336, 274] on span "Next month" at bounding box center [343, 273] width 29 height 29
click at [315, 333] on span "1" at bounding box center [312, 334] width 26 height 26
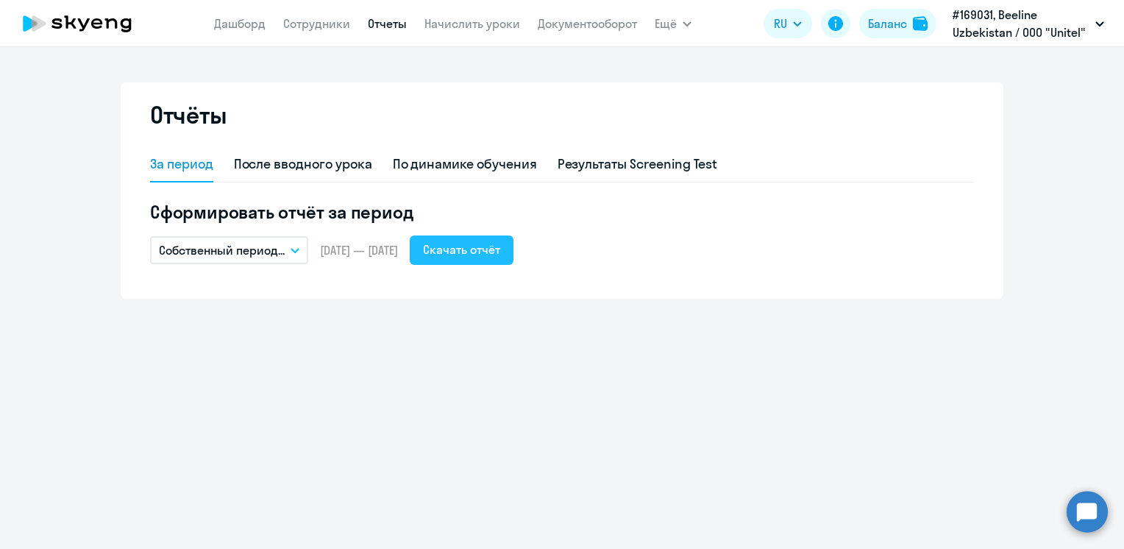
click at [500, 257] on div "Скачать отчёт" at bounding box center [461, 250] width 77 height 18
click at [295, 254] on button "Собственный период..." at bounding box center [229, 250] width 158 height 28
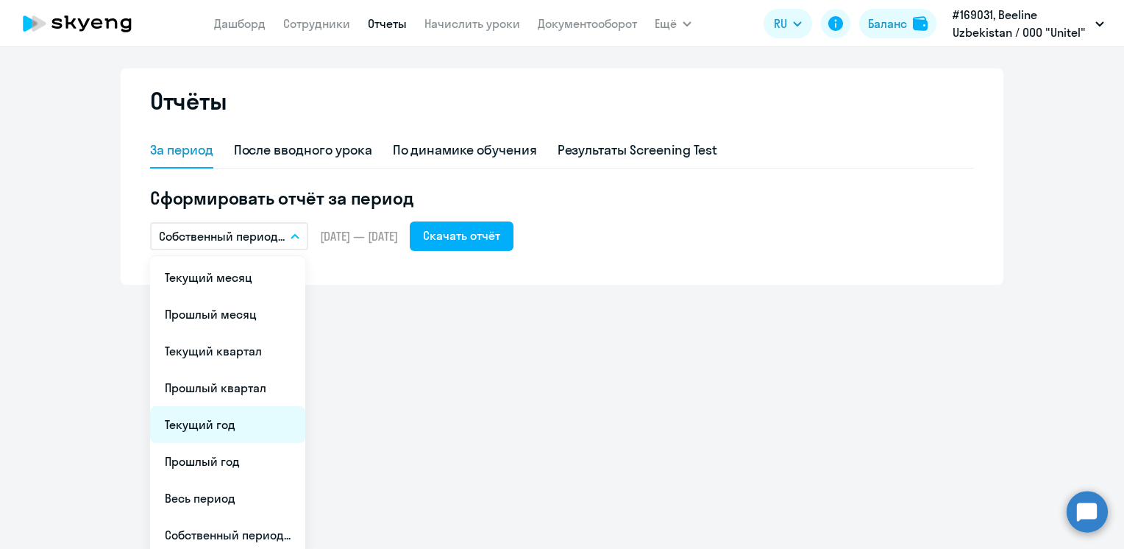
scroll to position [21, 0]
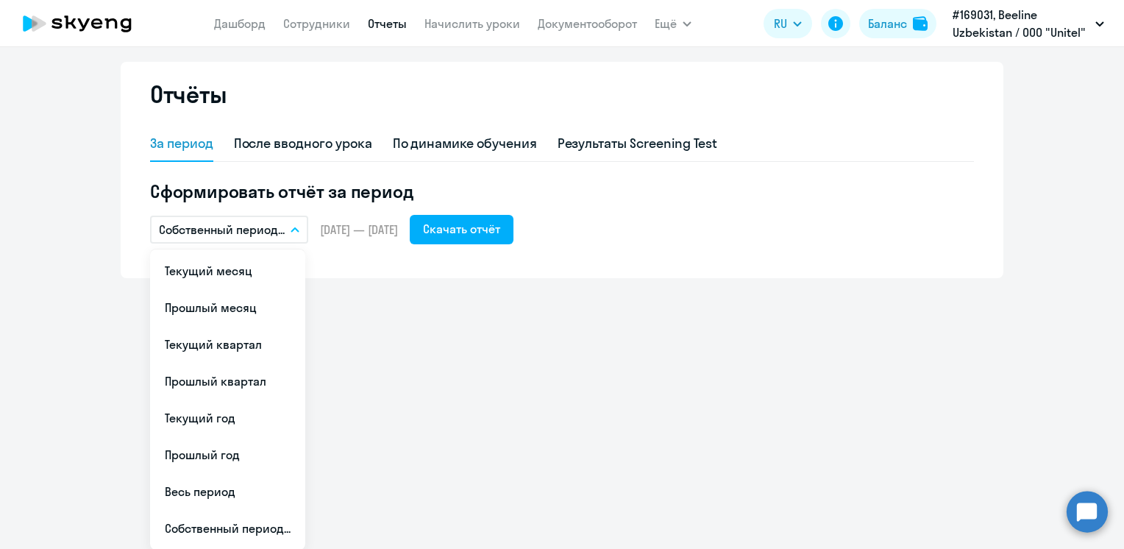
click at [291, 229] on icon "button" at bounding box center [294, 230] width 7 height 4
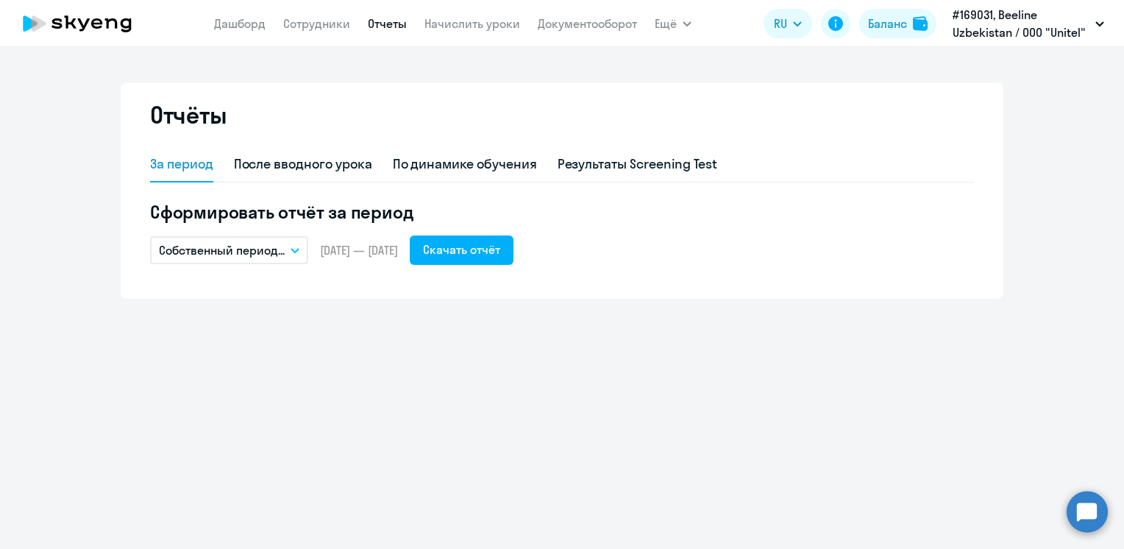
click at [296, 253] on button "Собственный период..." at bounding box center [229, 250] width 158 height 28
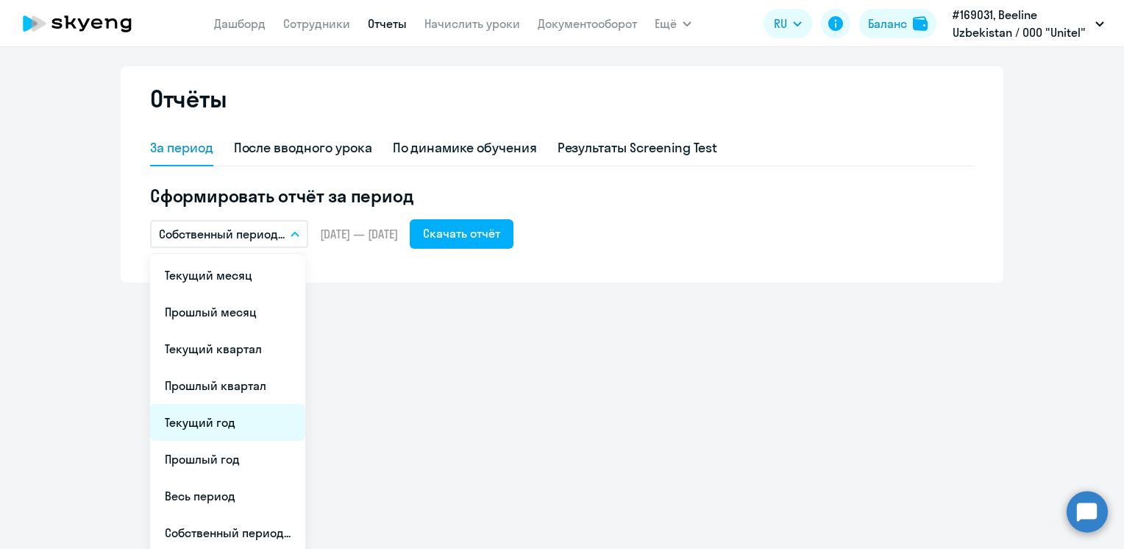
scroll to position [21, 0]
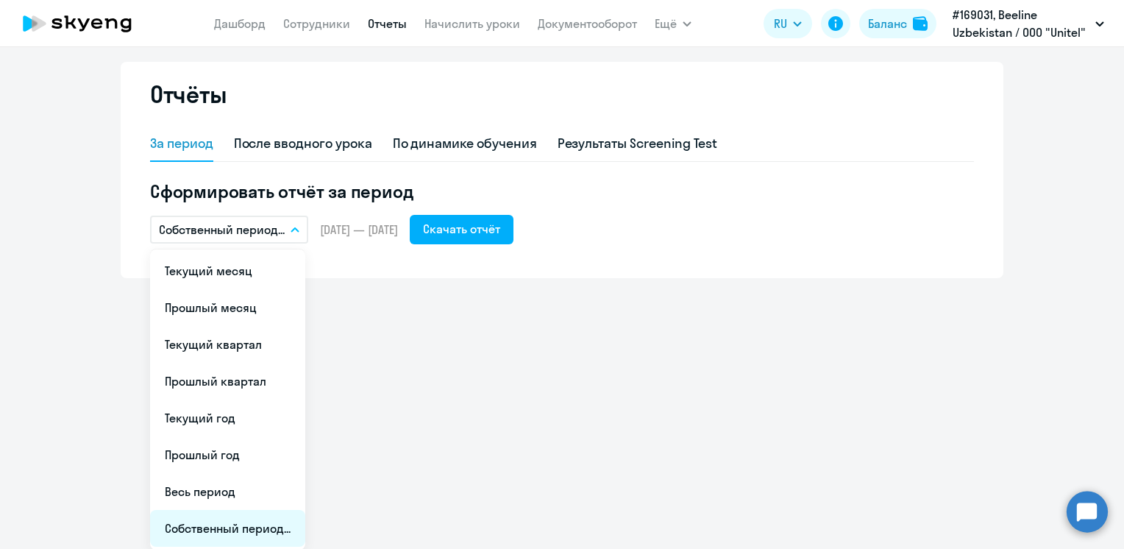
click at [216, 529] on li "Собственный период..." at bounding box center [227, 528] width 155 height 37
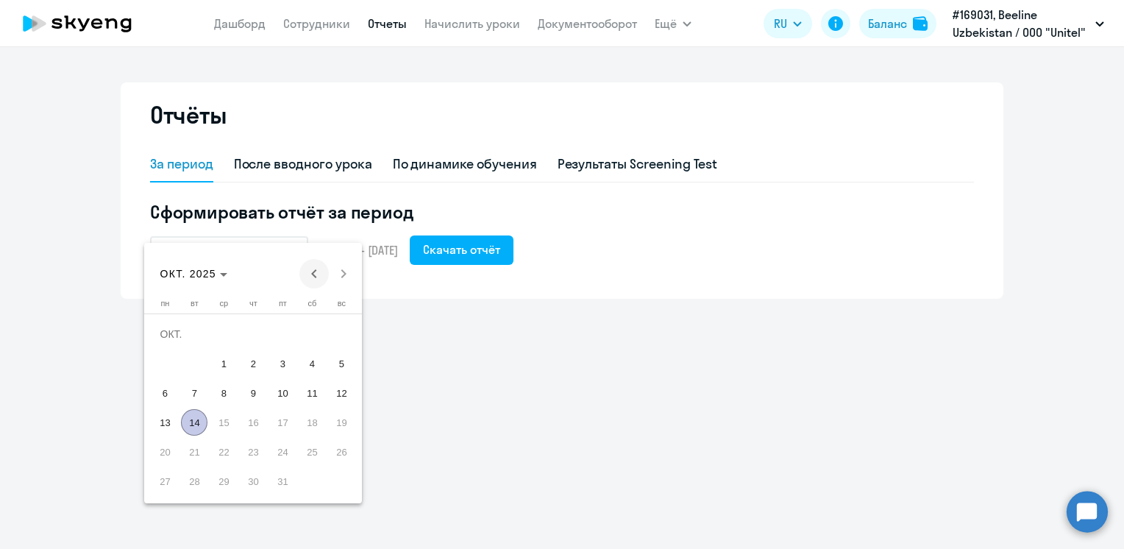
click at [312, 271] on span "Previous month" at bounding box center [313, 273] width 29 height 29
click at [173, 390] on span "8" at bounding box center [165, 393] width 26 height 26
click at [346, 269] on span "Next month" at bounding box center [343, 273] width 29 height 29
click at [218, 361] on span "1" at bounding box center [223, 363] width 26 height 26
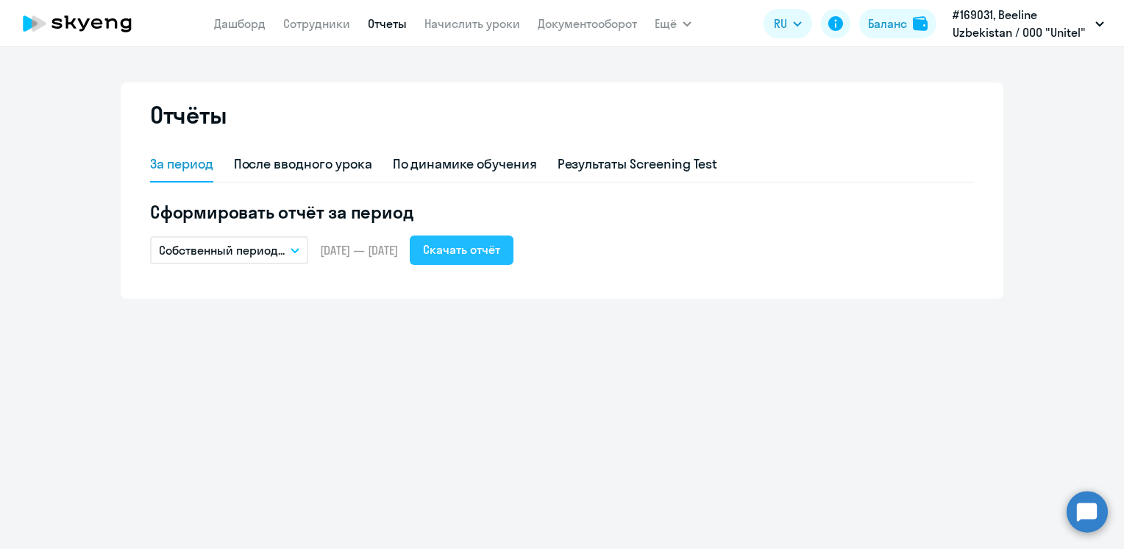
click at [492, 254] on div "Скачать отчёт" at bounding box center [461, 250] width 77 height 18
